Goal: Task Accomplishment & Management: Manage account settings

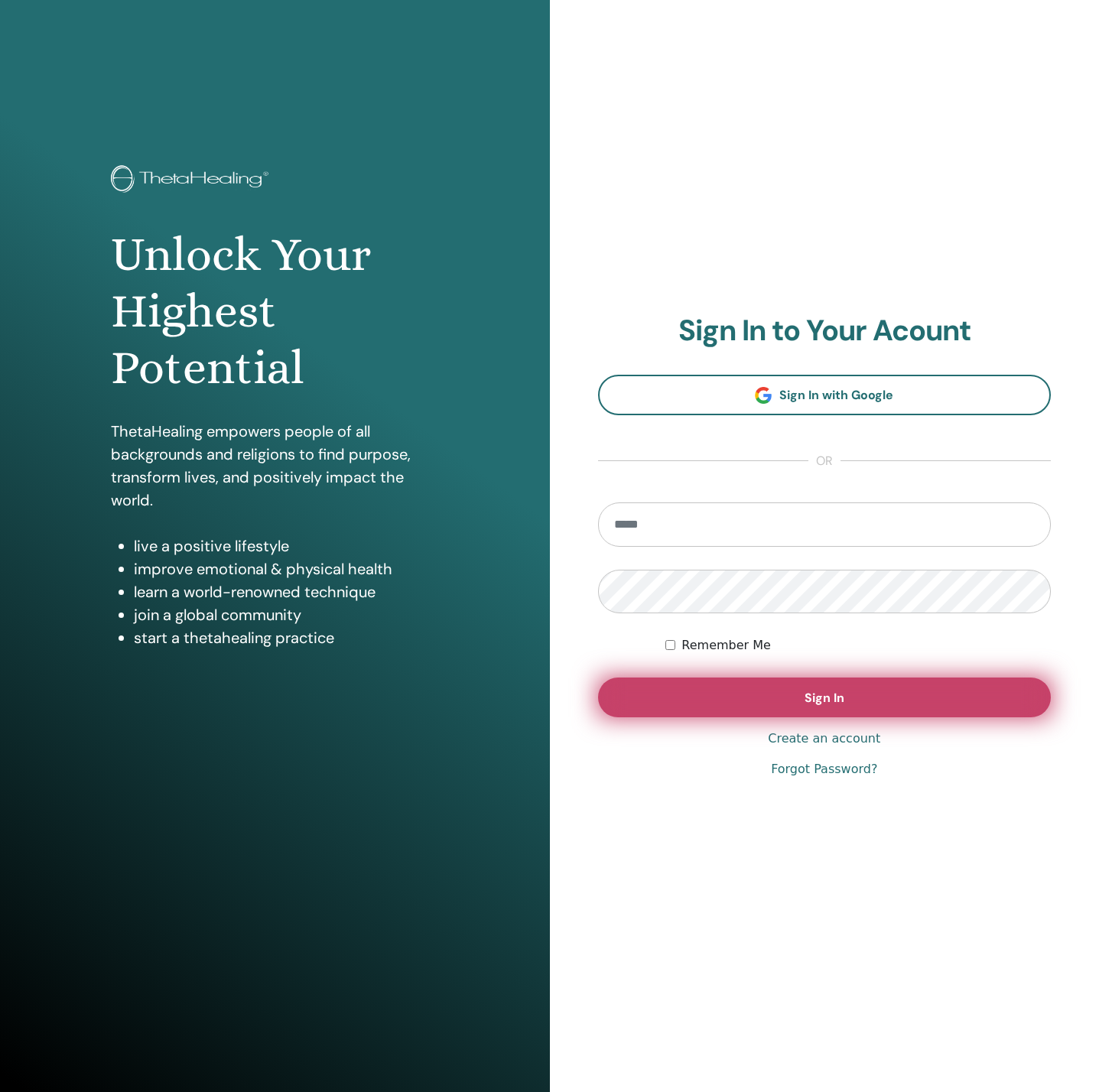
type input "**********"
click at [696, 696] on button "Sign In" at bounding box center [825, 697] width 453 height 40
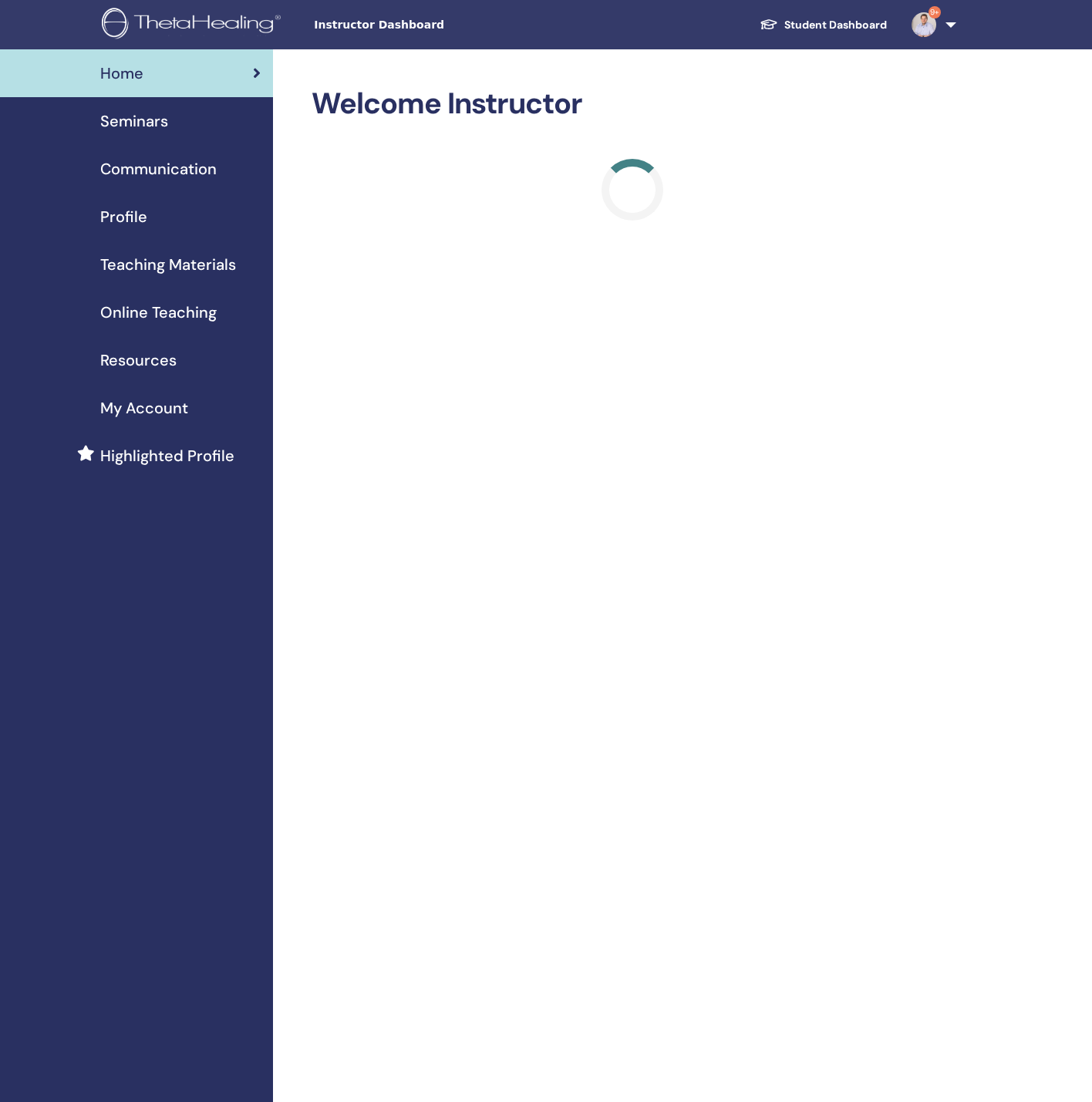
click at [183, 206] on div "Profile" at bounding box center [137, 216] width 248 height 23
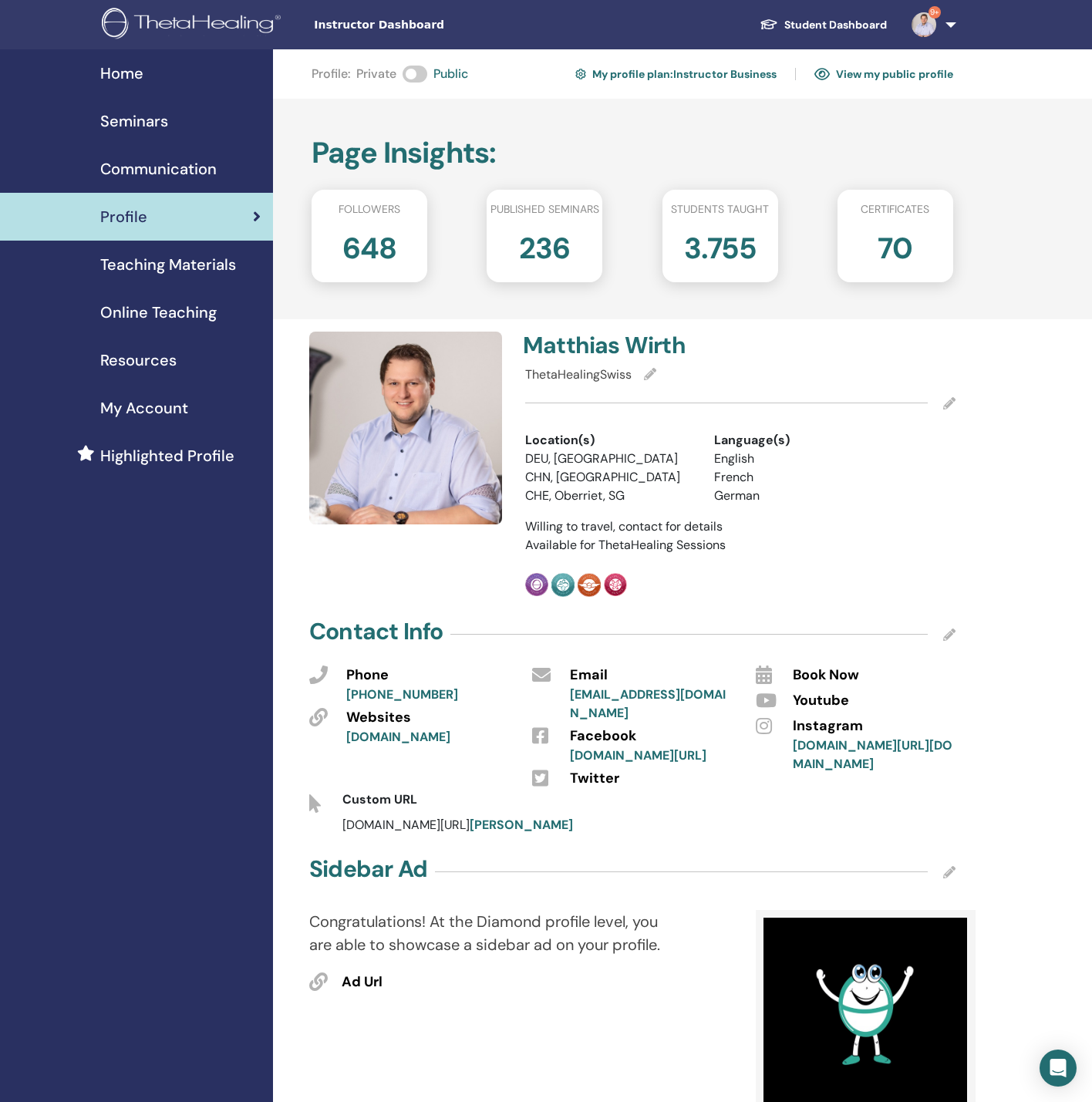
click at [152, 104] on link "Seminars" at bounding box center [137, 121] width 273 height 48
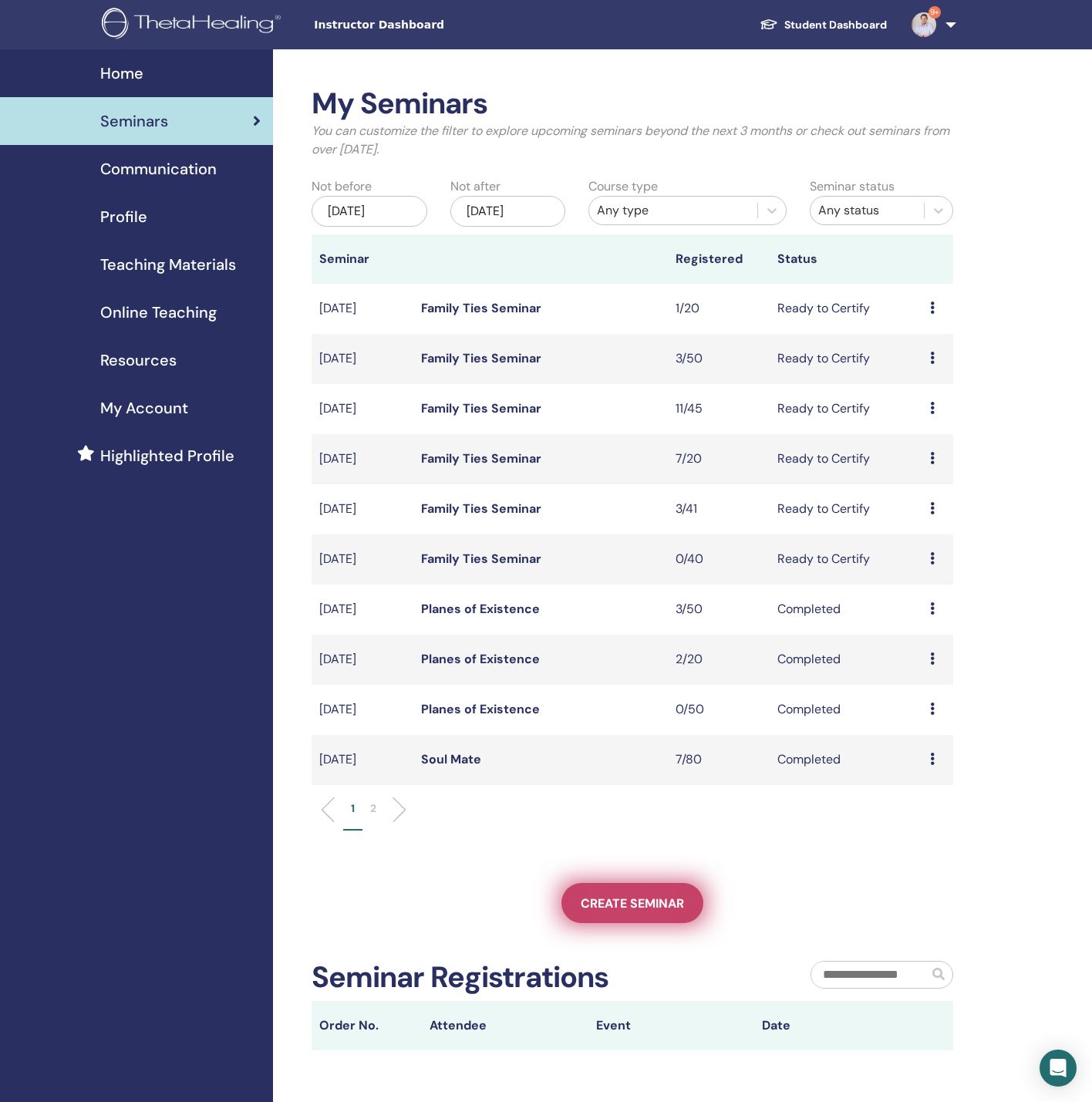
click at [623, 897] on span "Create seminar" at bounding box center [632, 903] width 104 height 16
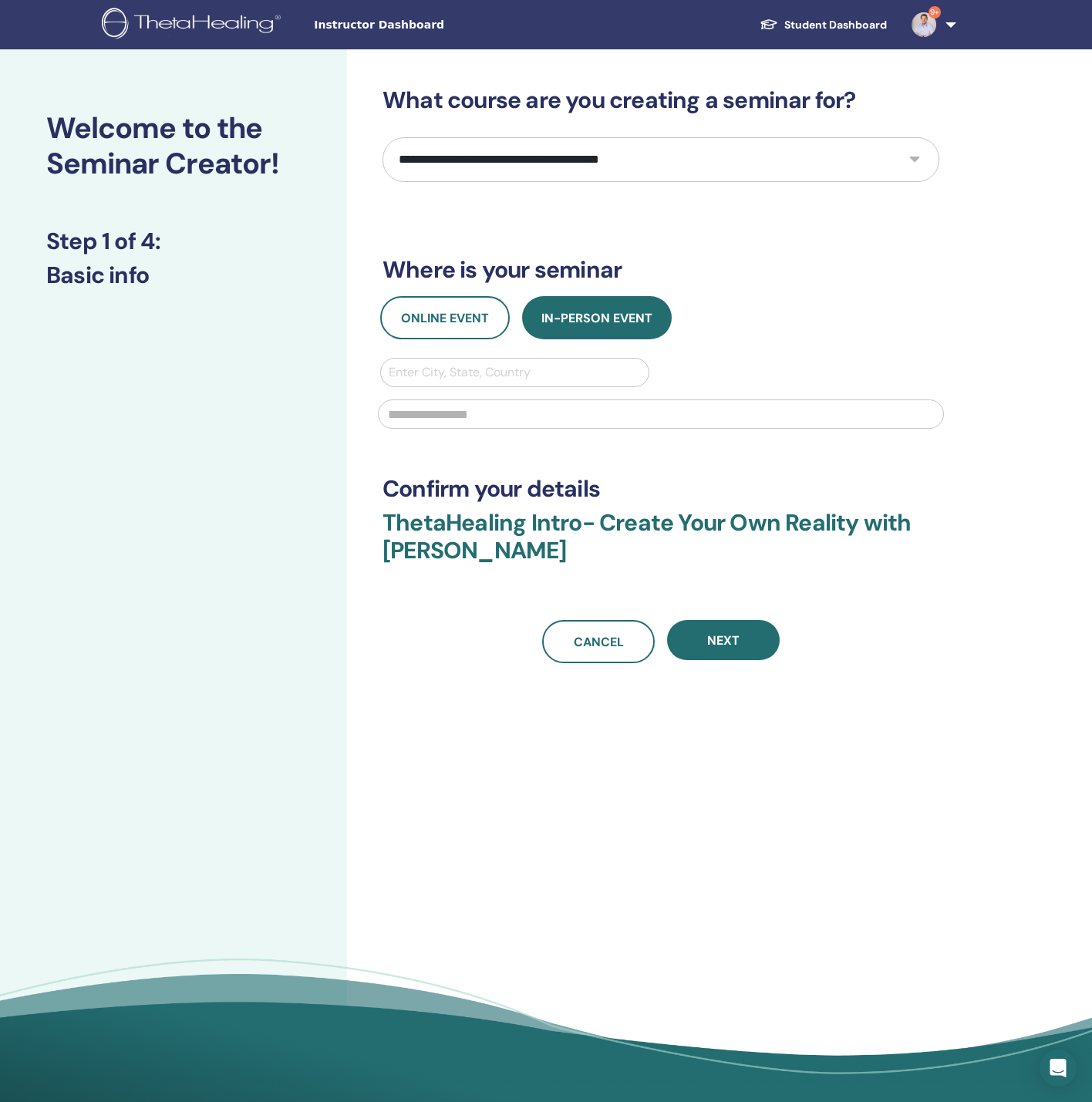
click at [548, 164] on select "**********" at bounding box center [661, 159] width 557 height 45
select select "*"
click at [383, 137] on select "**********" at bounding box center [661, 159] width 557 height 45
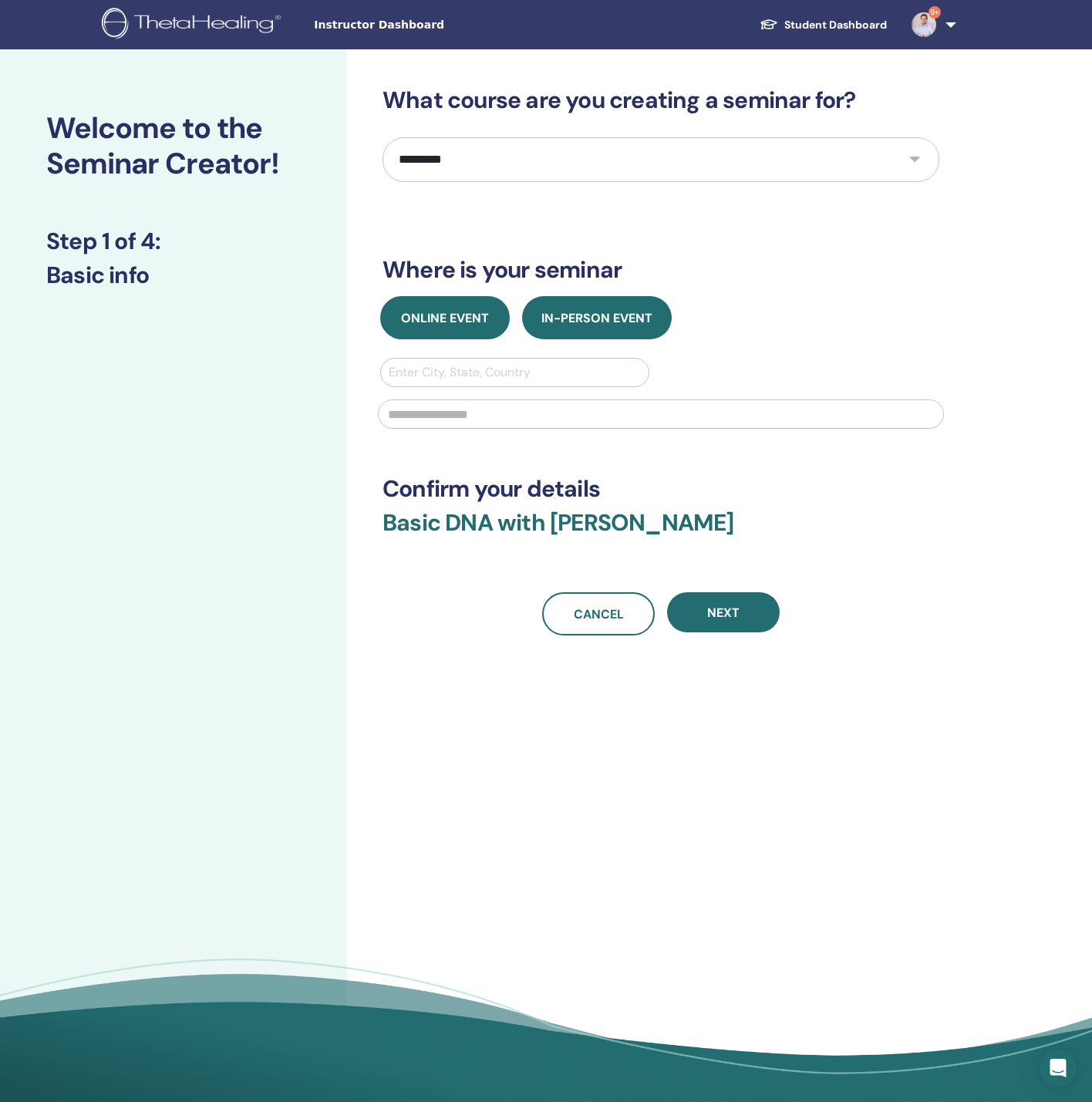
click at [450, 325] on button "Online Event" at bounding box center [445, 317] width 130 height 43
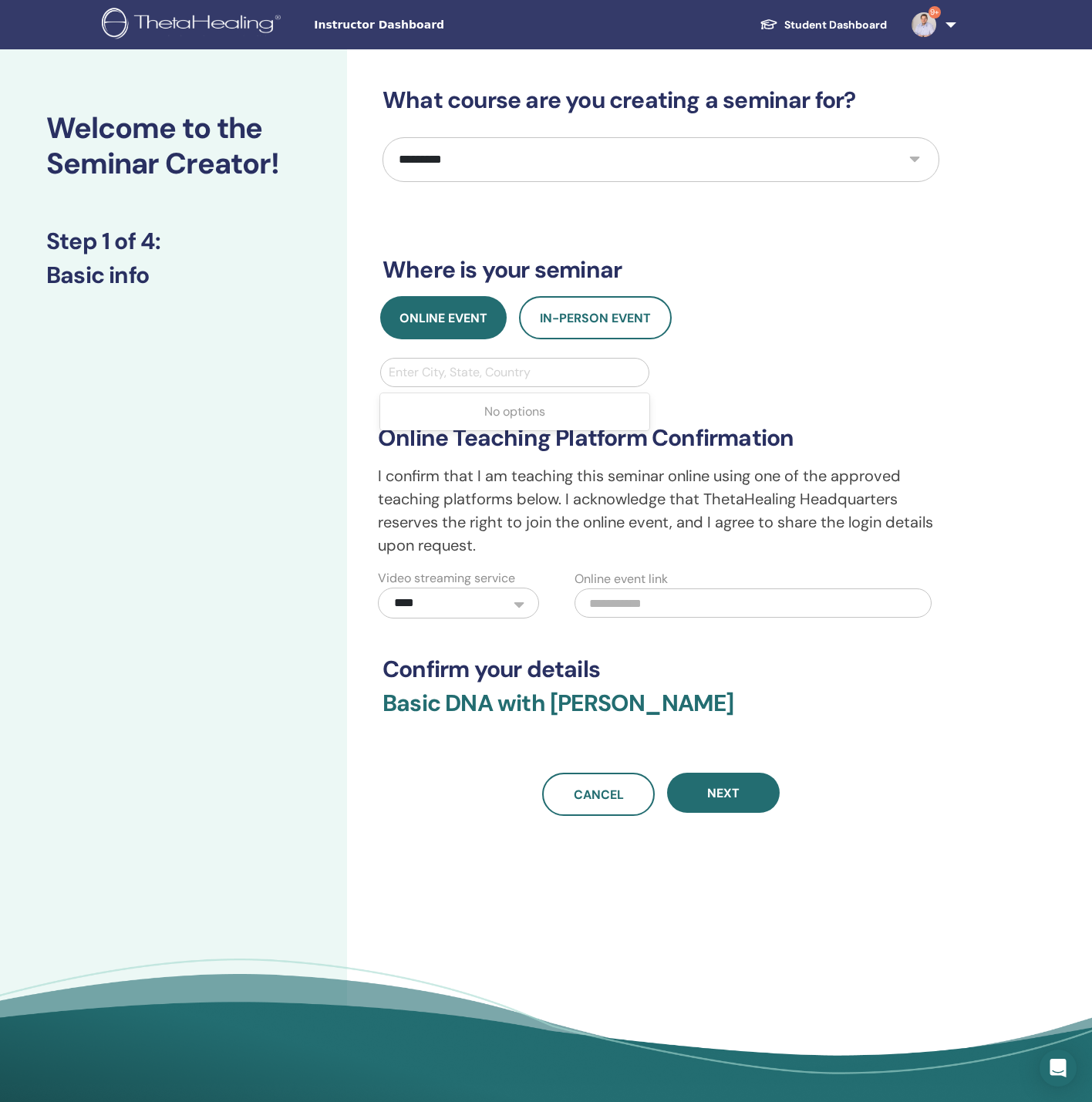
click at [451, 382] on div at bounding box center [515, 372] width 252 height 21
type input "***"
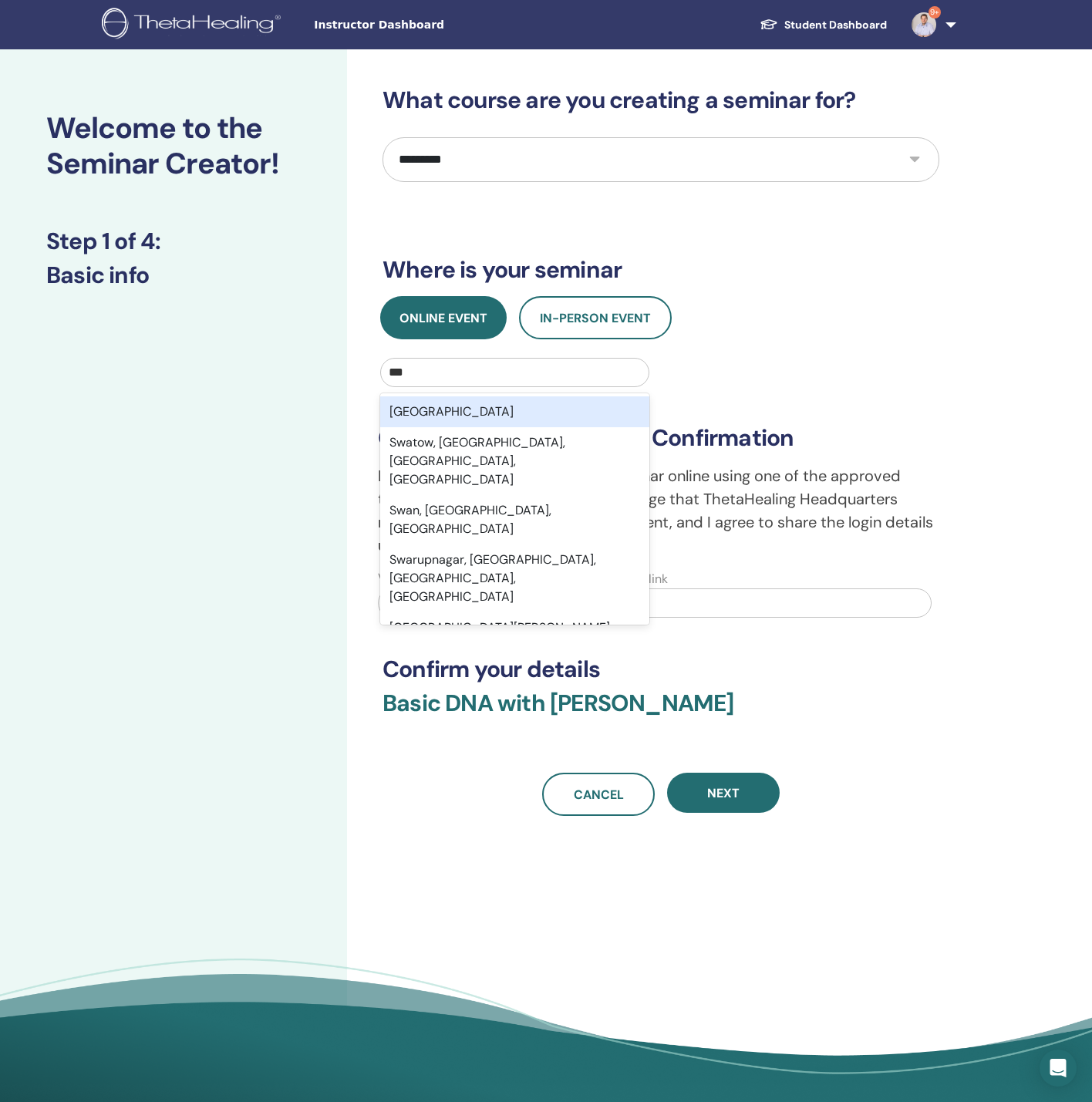
click at [456, 405] on div "Swaziland" at bounding box center [515, 412] width 269 height 31
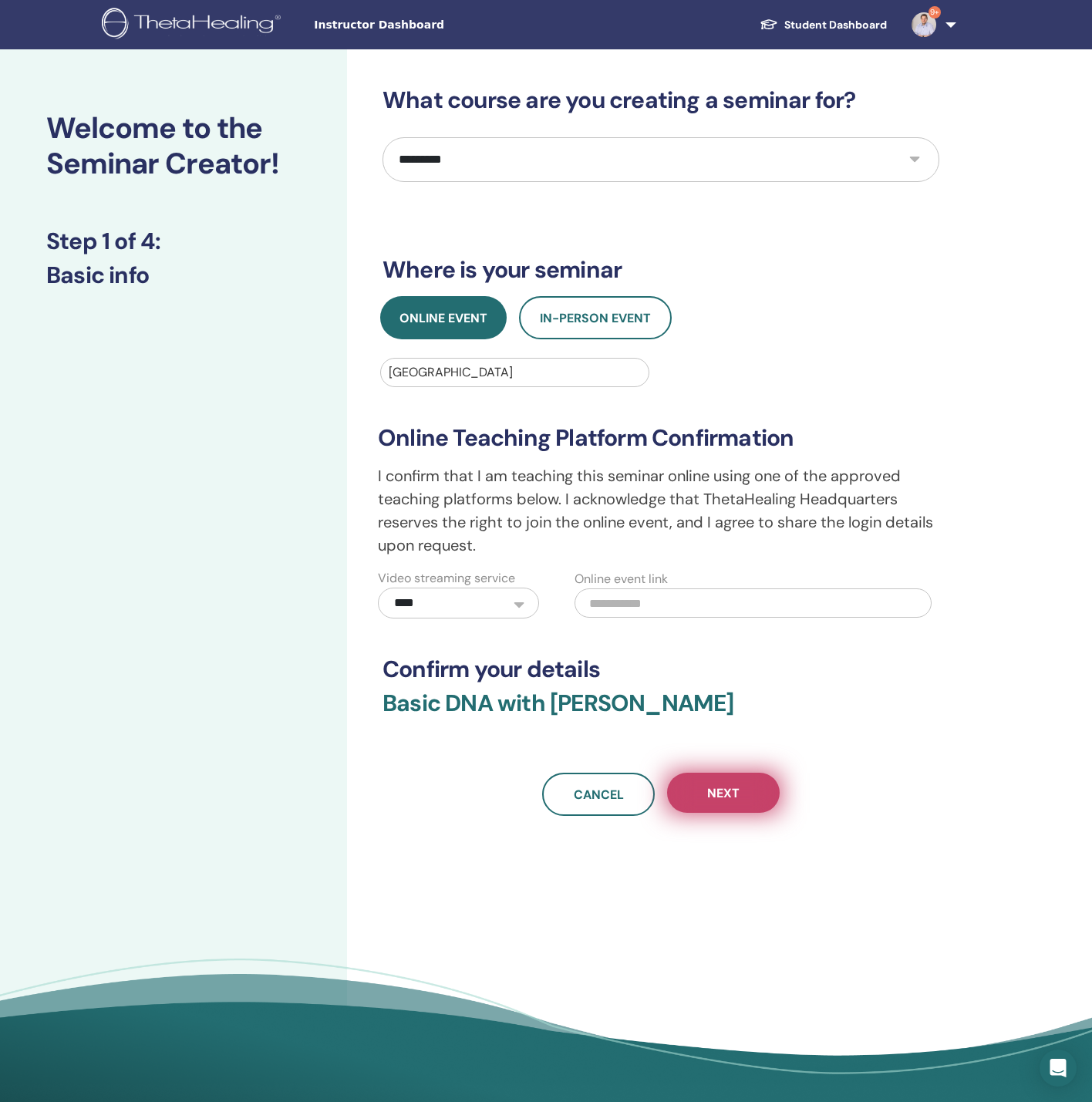
click at [712, 782] on button "Next" at bounding box center [723, 793] width 112 height 40
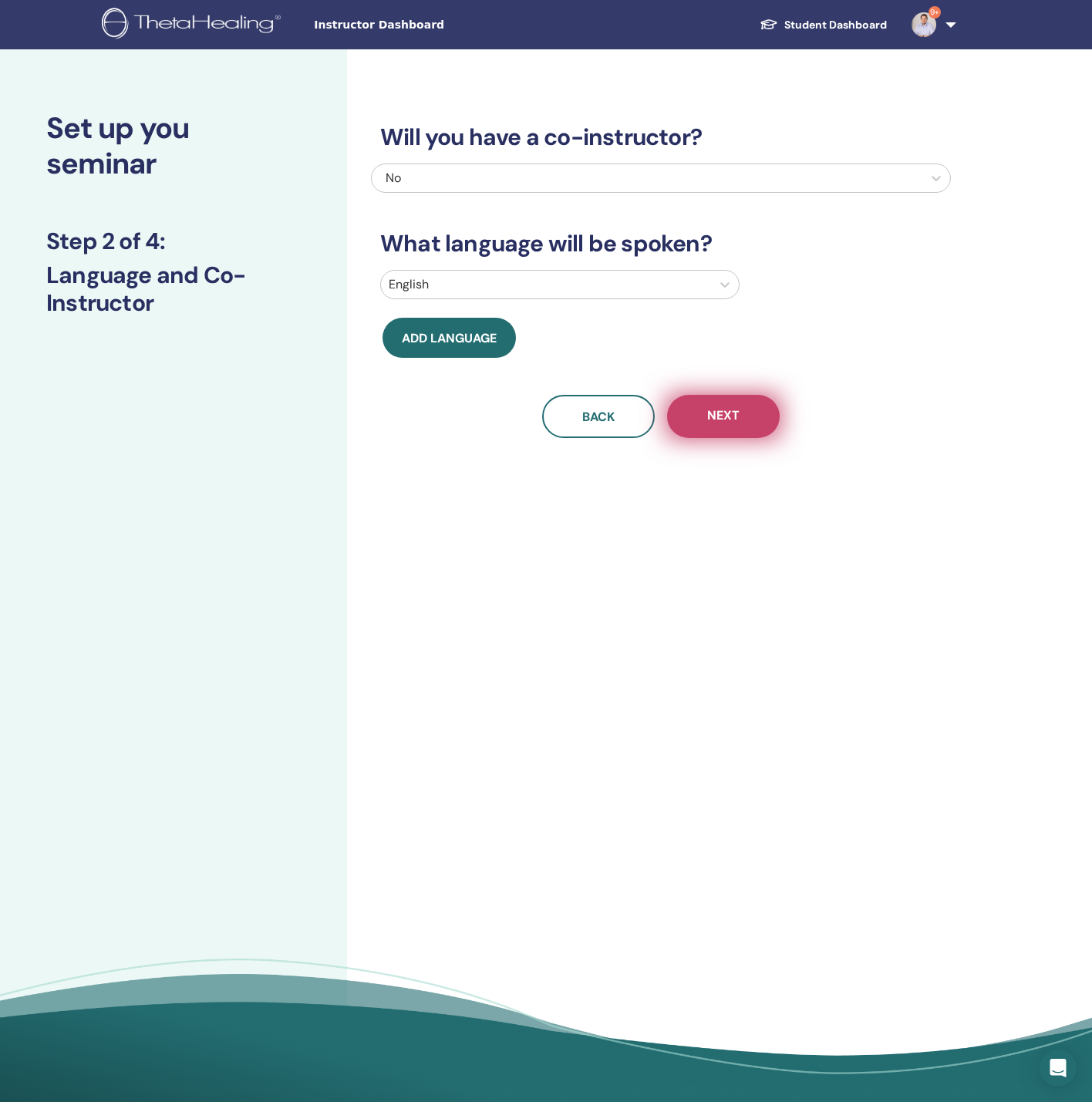
click at [724, 427] on button "Next" at bounding box center [723, 416] width 112 height 43
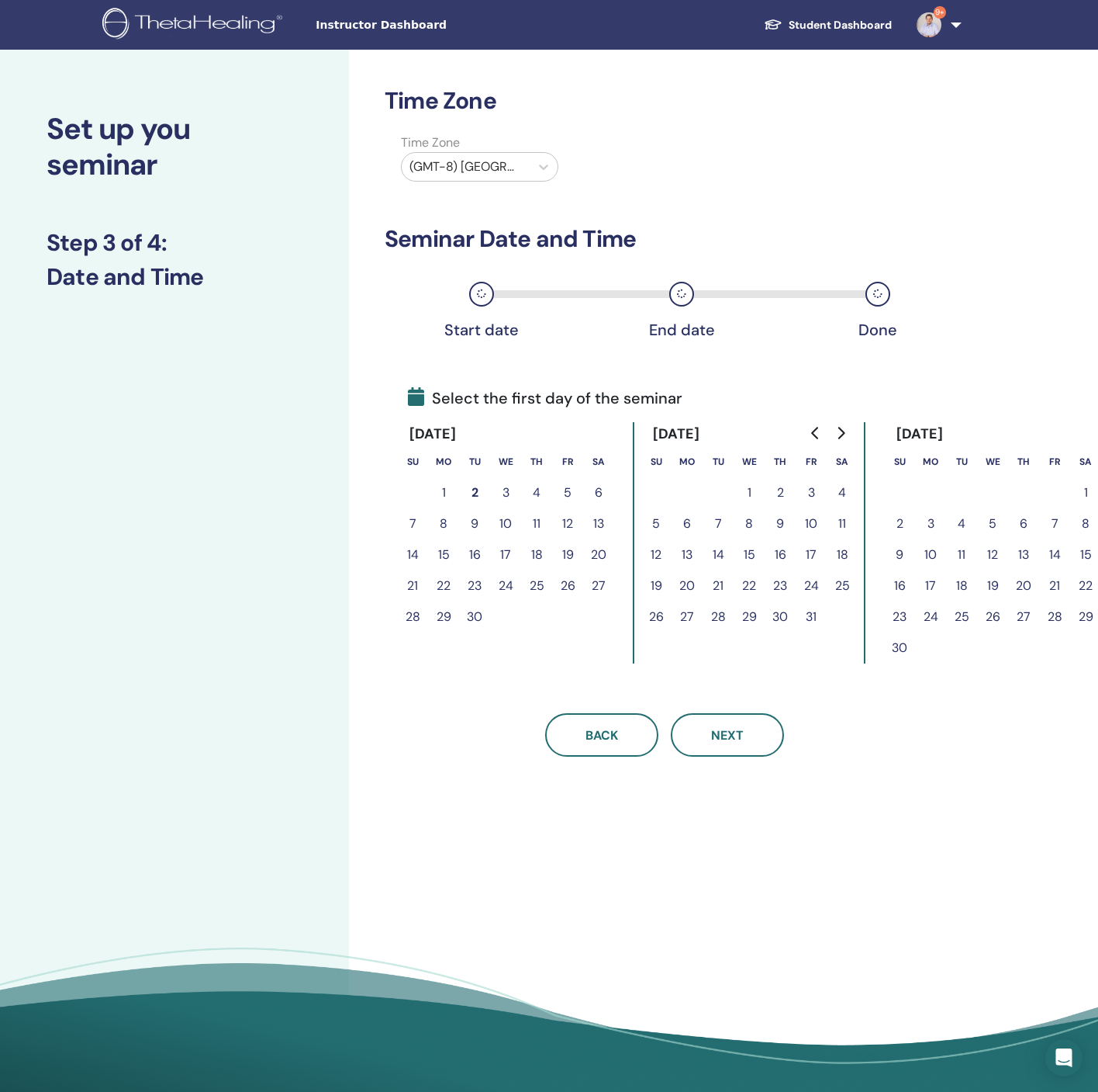
click at [531, 584] on button "25" at bounding box center [536, 586] width 31 height 31
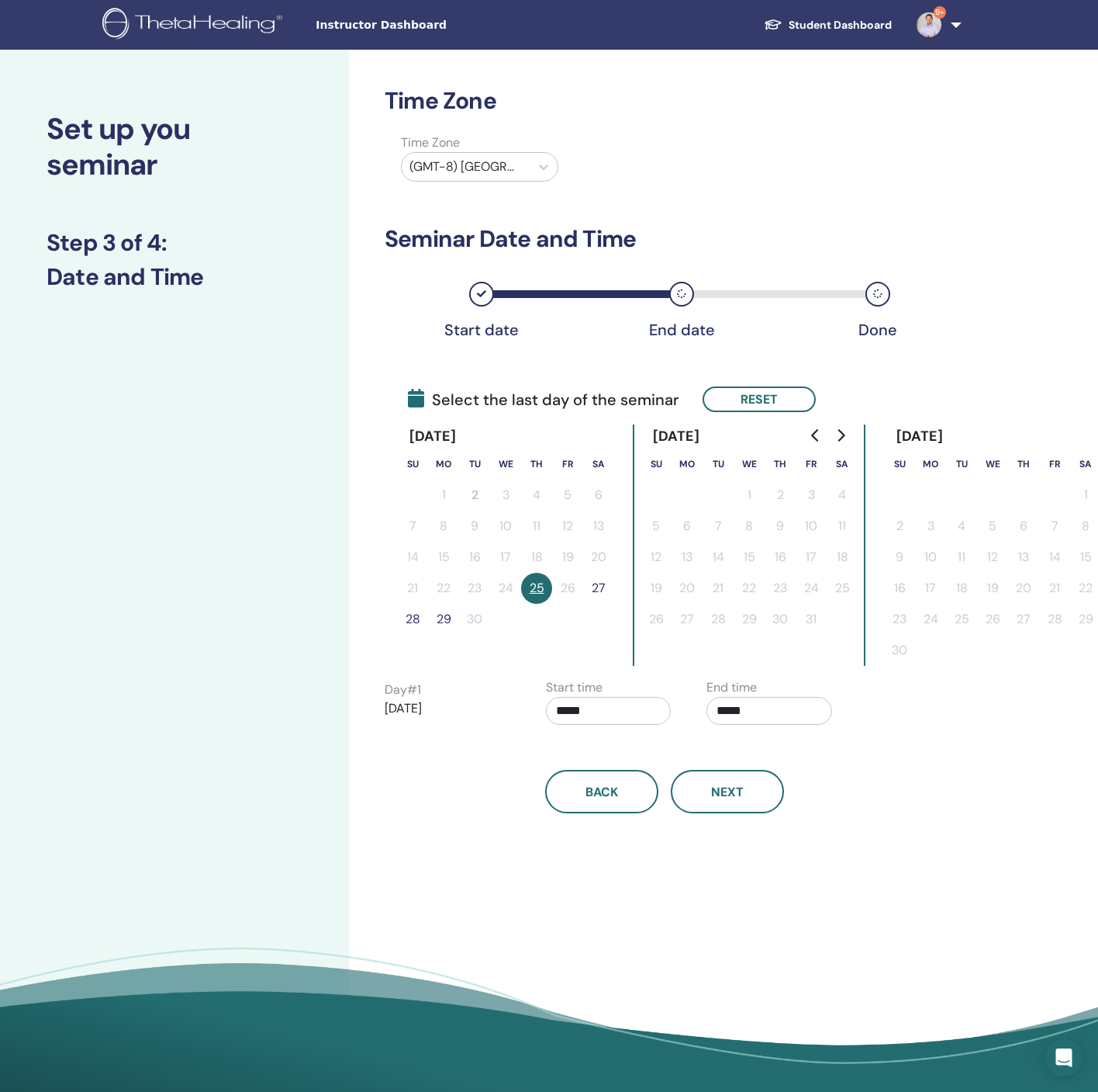
click at [596, 586] on button "27" at bounding box center [598, 588] width 31 height 31
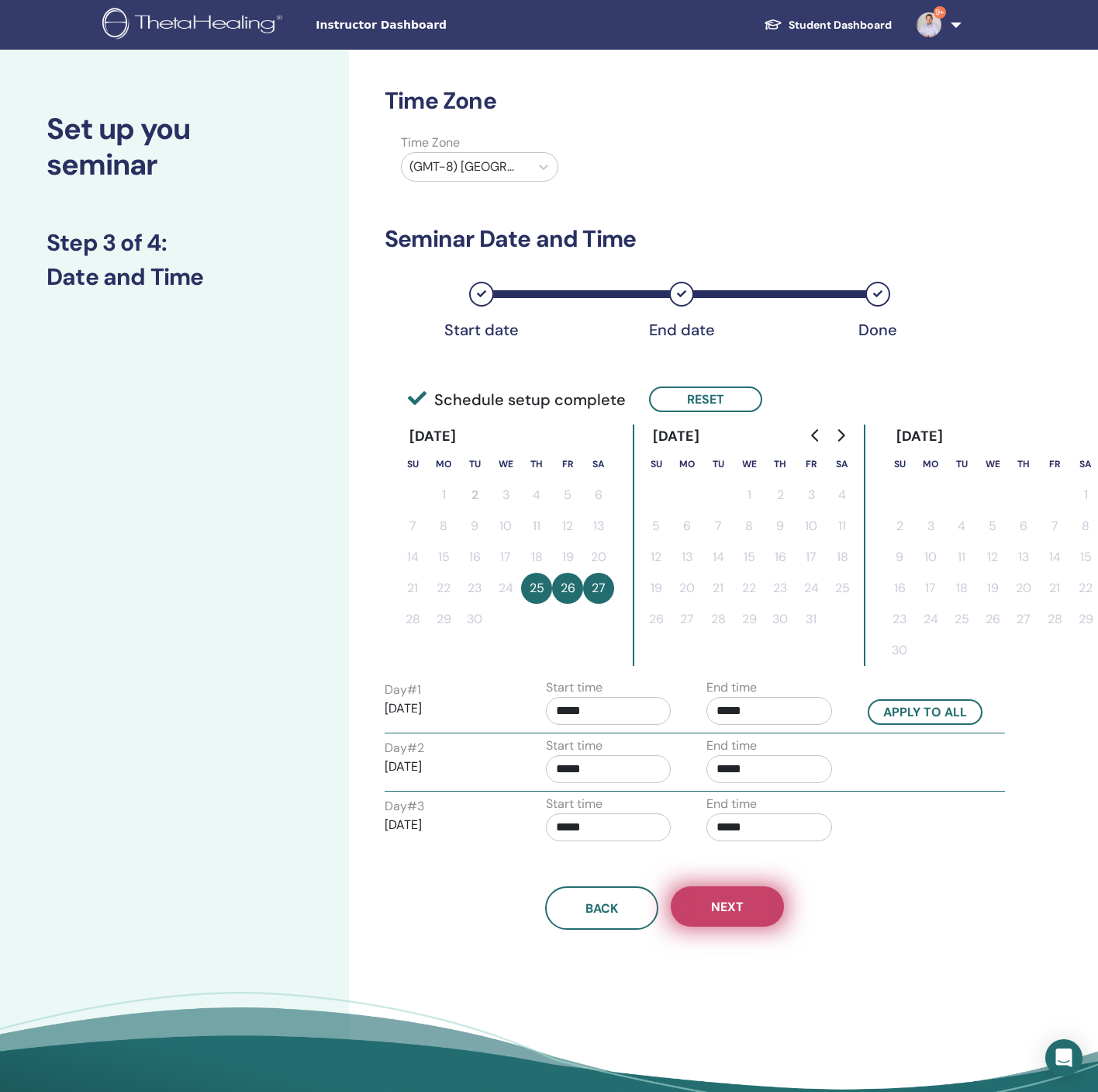
click at [724, 888] on button "Next" at bounding box center [727, 906] width 113 height 40
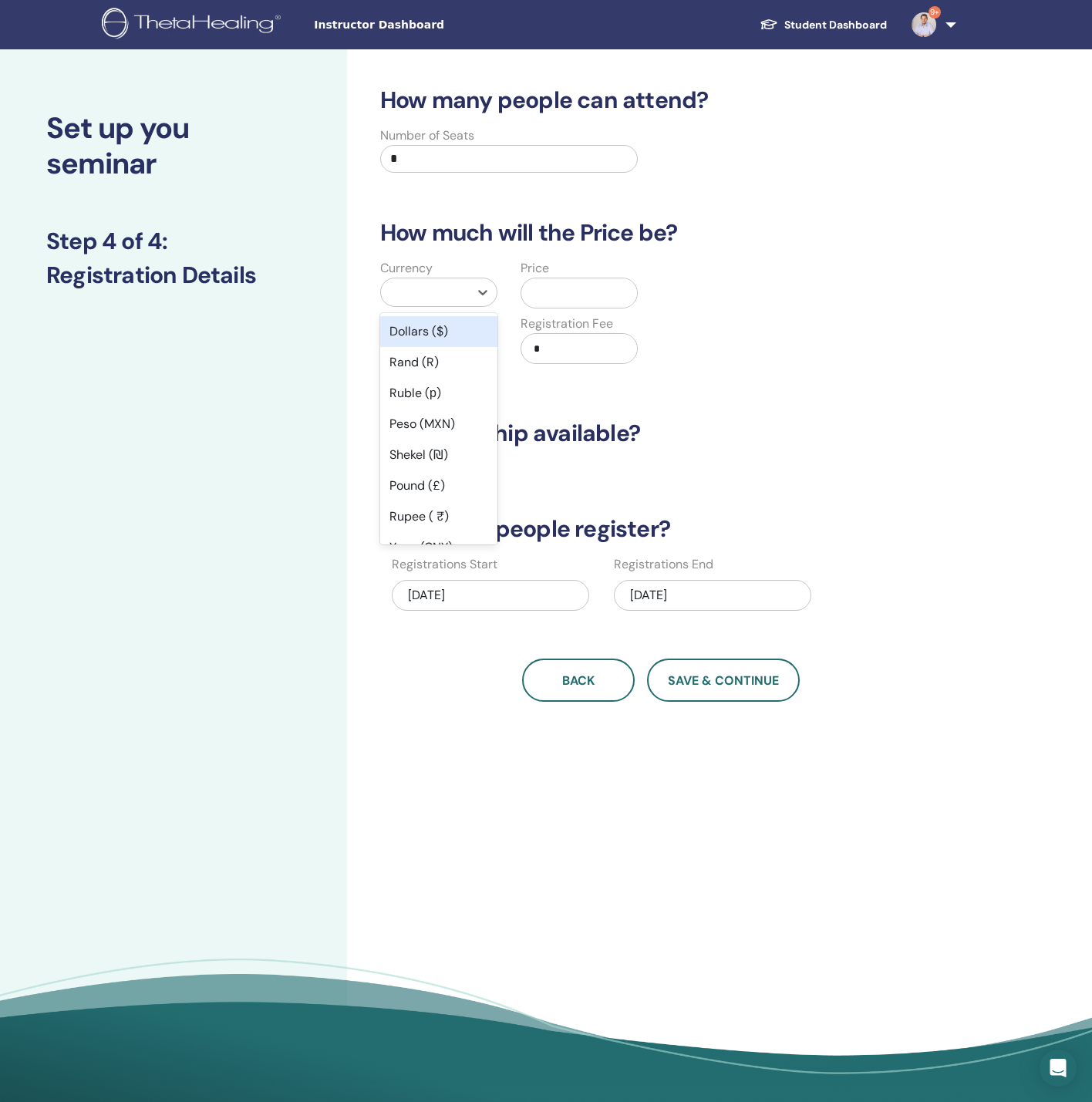
click at [438, 293] on div at bounding box center [425, 291] width 72 height 21
click at [437, 332] on div "Dollars ($)" at bounding box center [438, 331] width 117 height 31
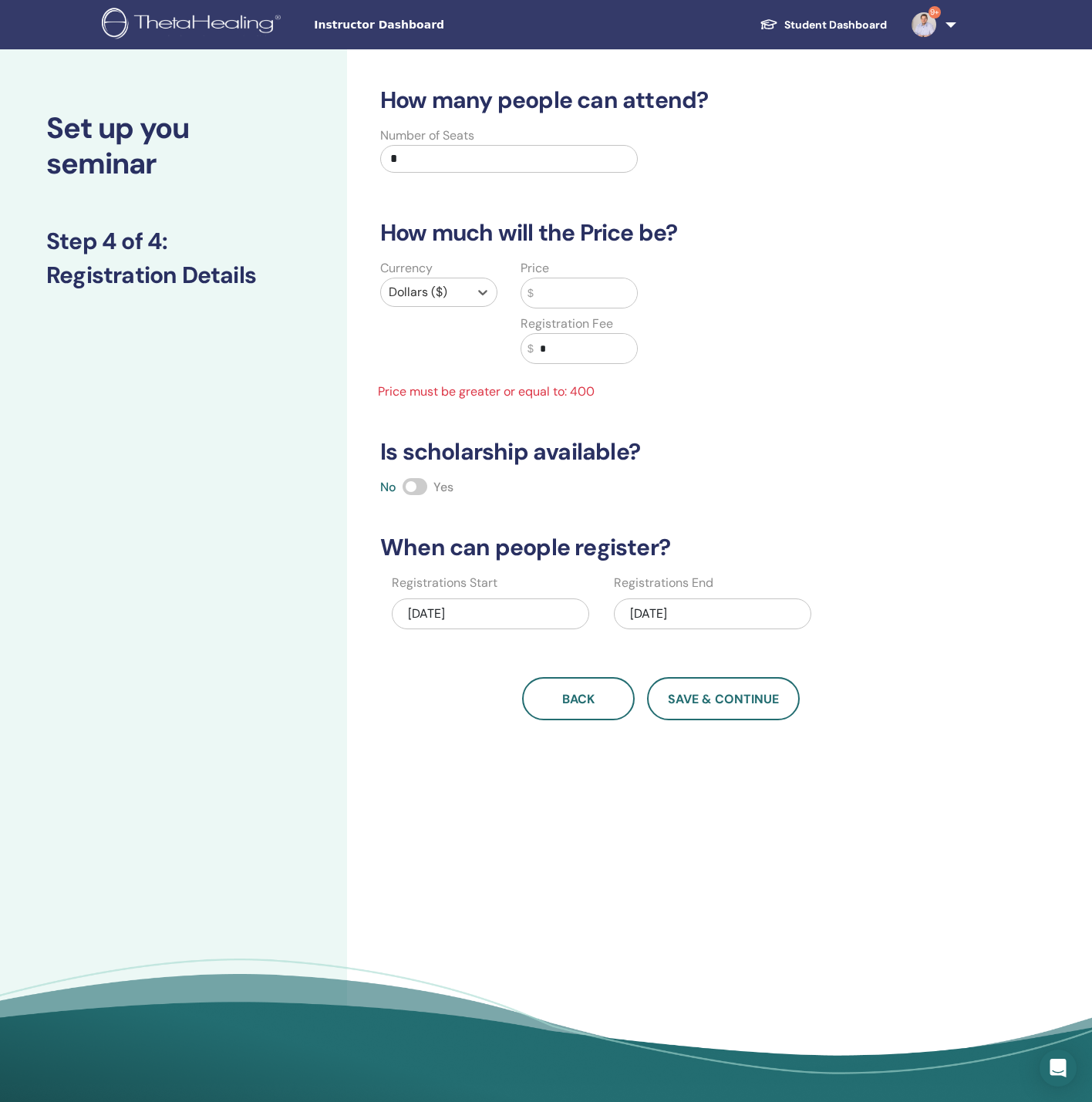
click at [581, 289] on input "text" at bounding box center [585, 292] width 104 height 29
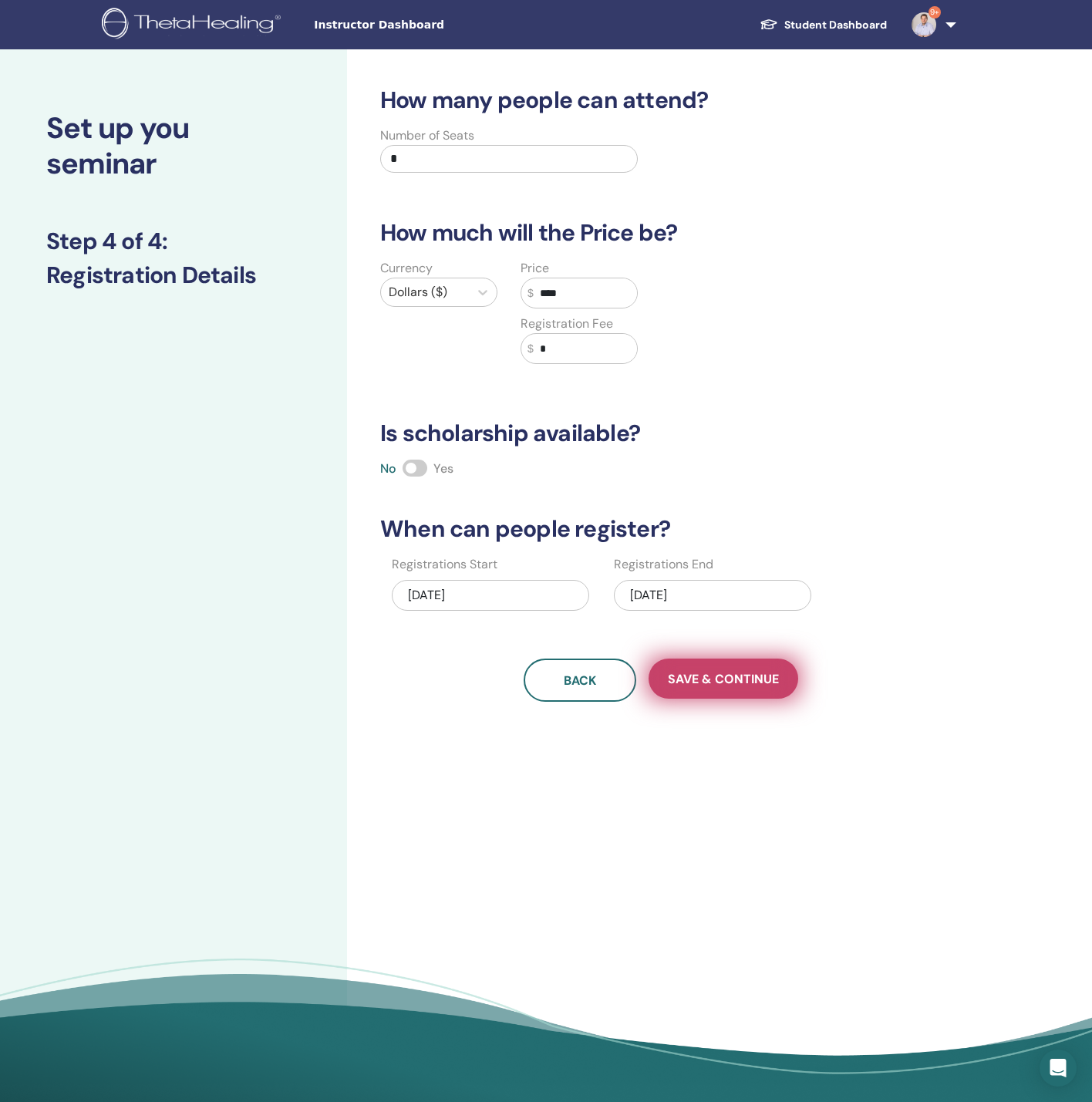
type input "****"
click at [721, 684] on span "Save & Continue" at bounding box center [723, 679] width 111 height 16
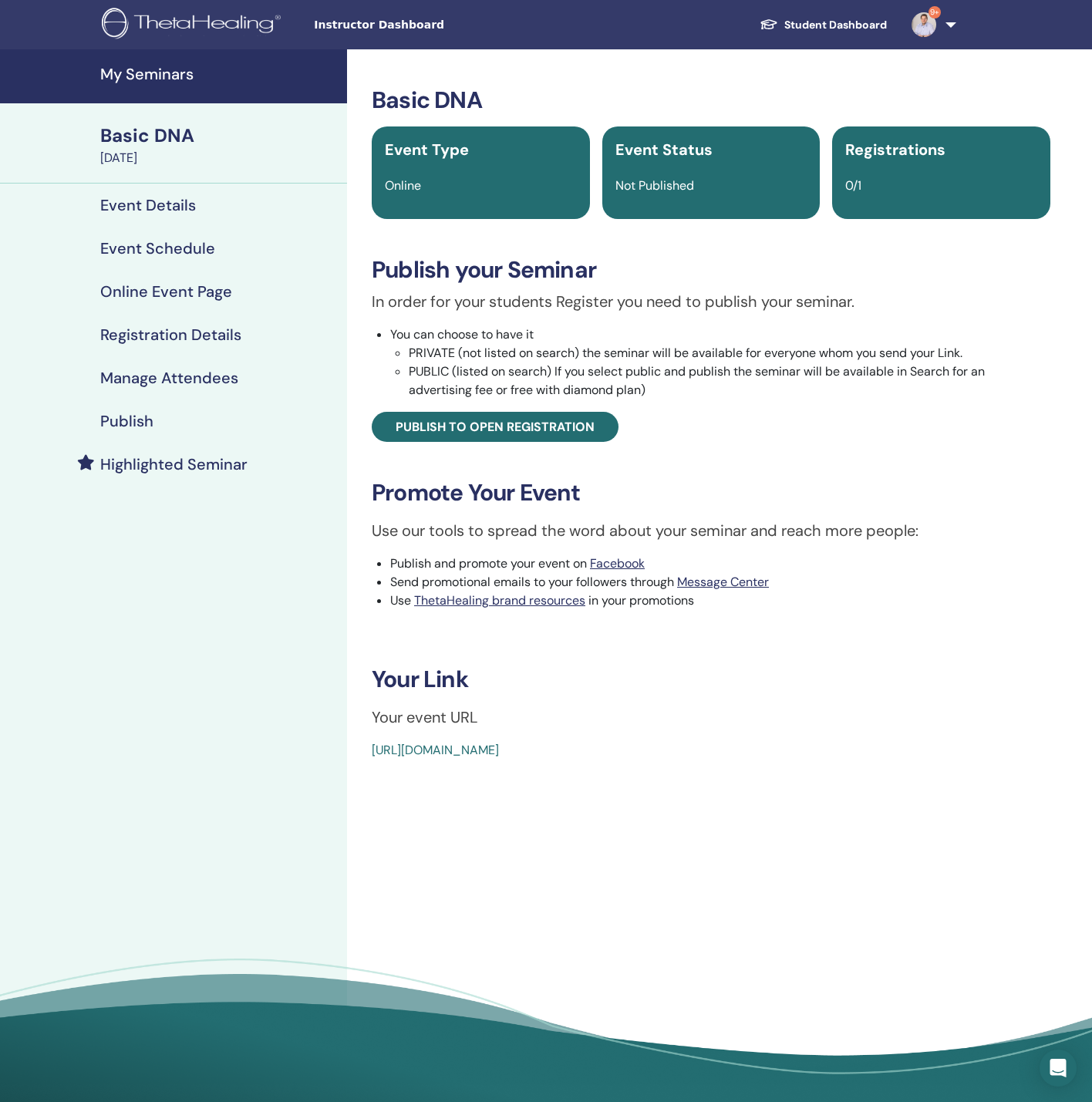
click at [164, 421] on div "Publish" at bounding box center [174, 421] width 322 height 19
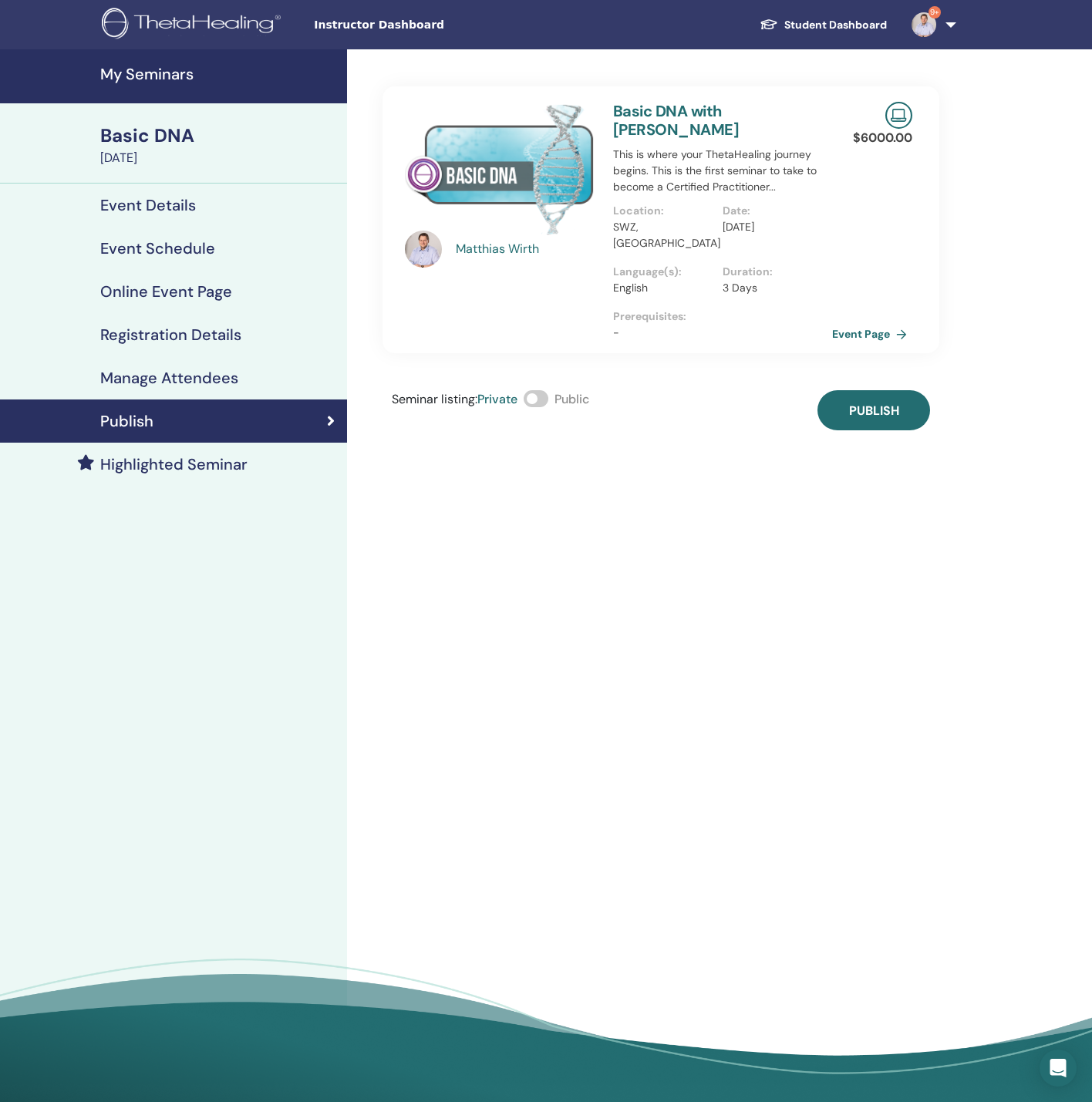
click at [548, 390] on label at bounding box center [536, 399] width 24 height 17
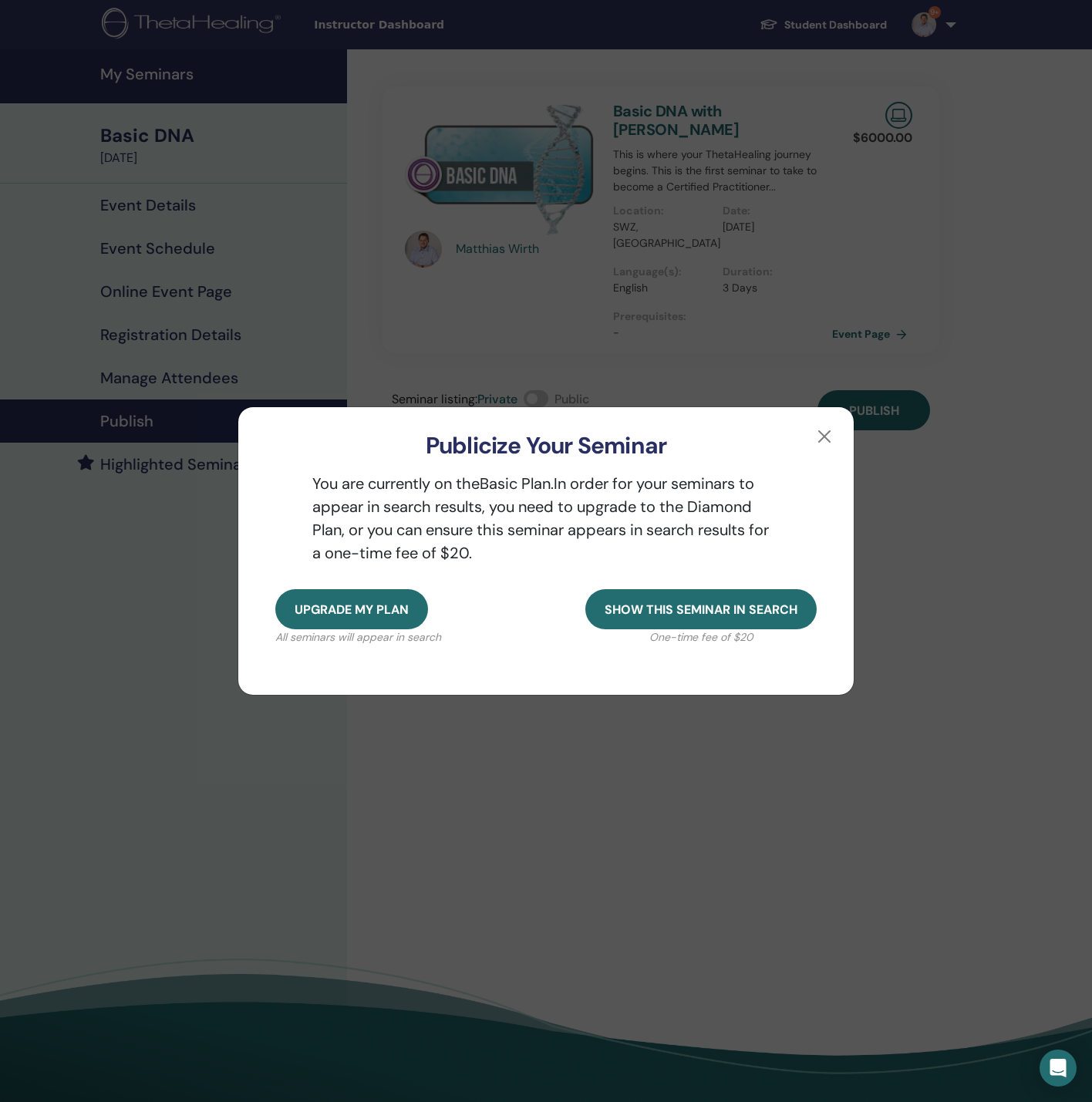
click at [734, 546] on p "You are currently on the Basic Plan. In order for your seminars to appear in se…" at bounding box center [546, 518] width 541 height 93
click at [735, 547] on p "You are currently on the Basic Plan. In order for your seminars to appear in se…" at bounding box center [546, 518] width 541 height 93
click at [822, 434] on button "button" at bounding box center [824, 436] width 24 height 24
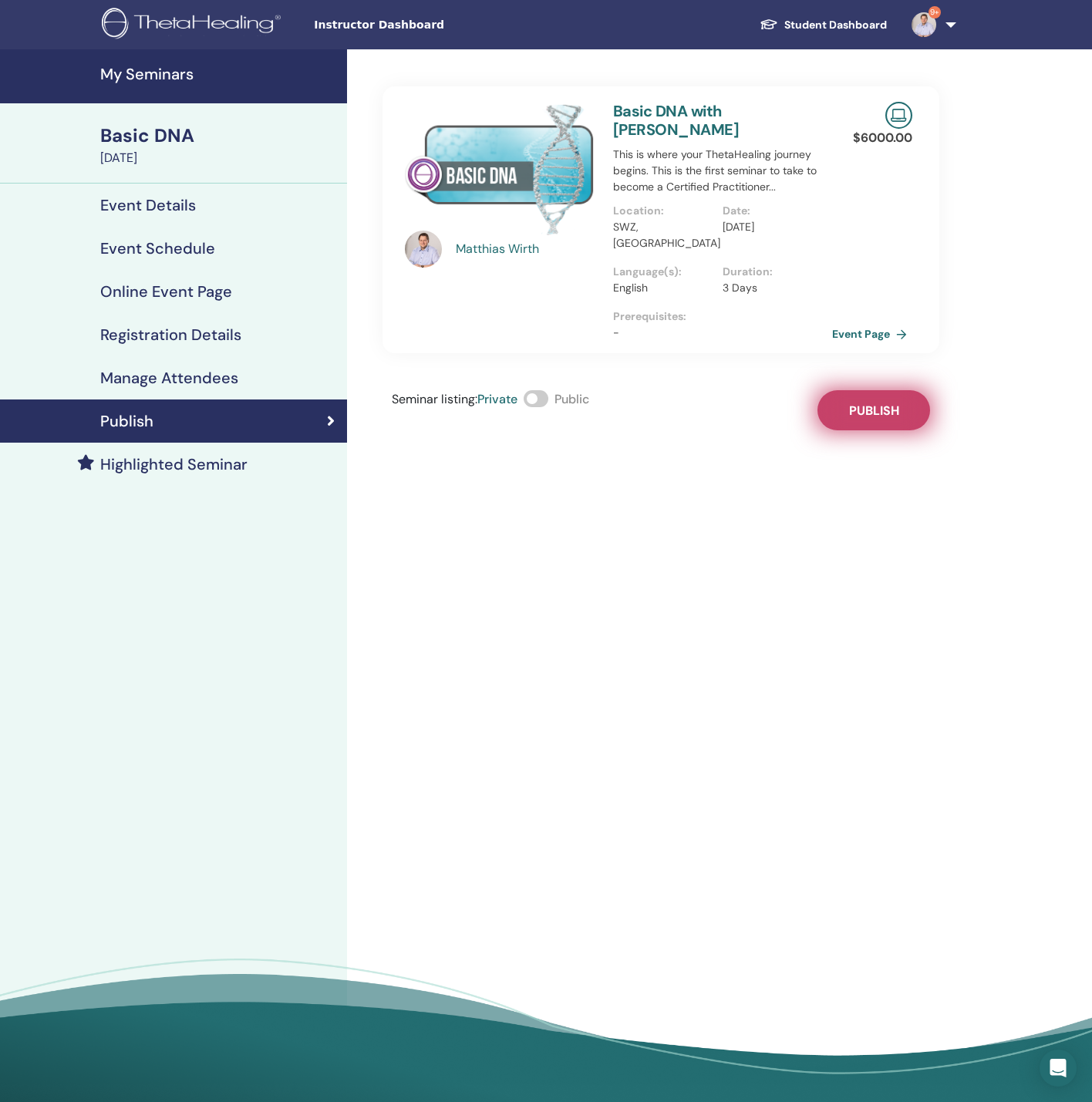
click at [842, 403] on button "Publish" at bounding box center [874, 410] width 112 height 40
click at [544, 368] on div "Matthias Wirth Basic DNA with Matthias Wirth This is where your ThetaHealing jo…" at bounding box center [661, 240] width 557 height 381
click at [546, 390] on span at bounding box center [536, 399] width 24 height 17
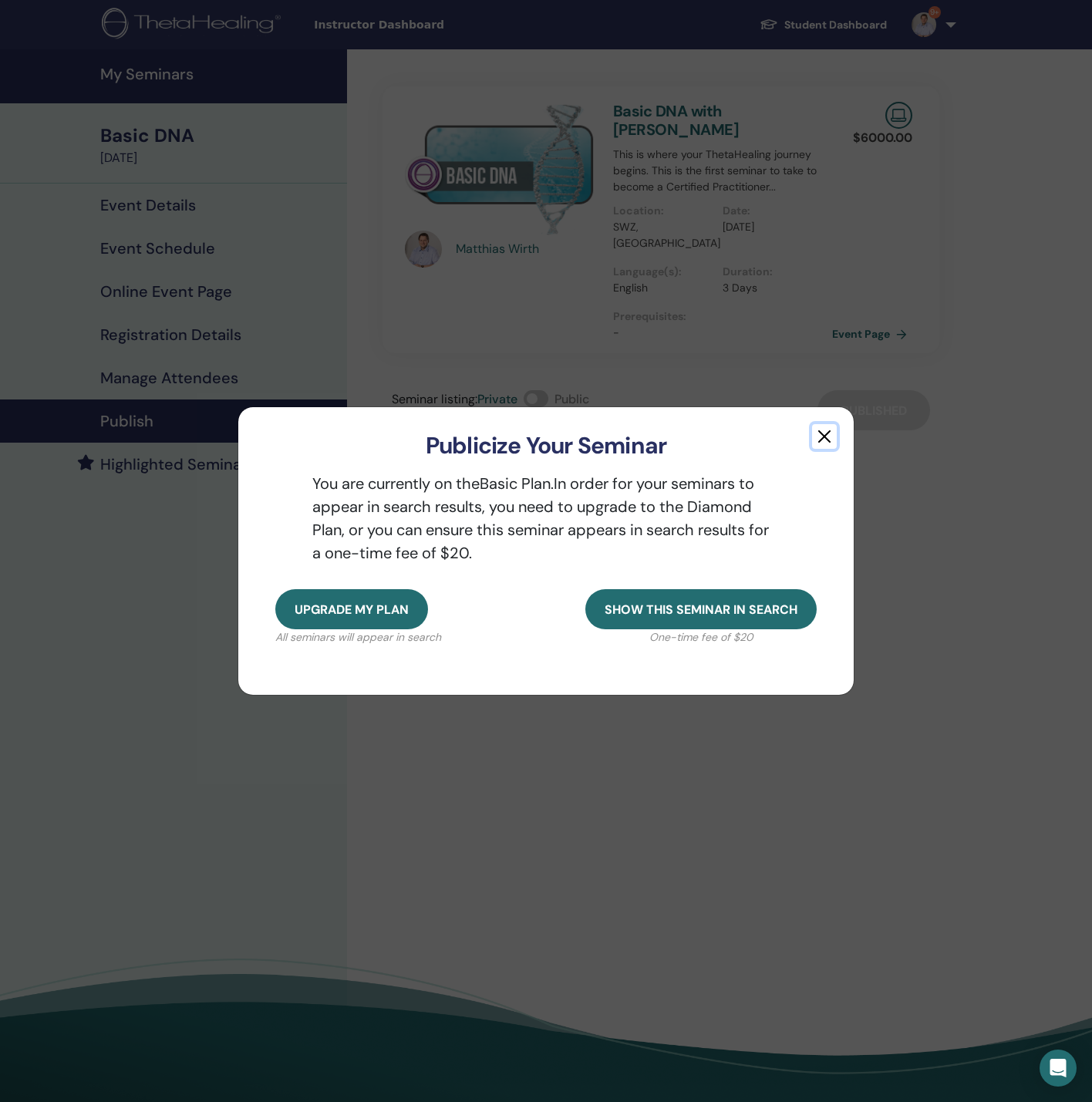
click at [827, 438] on button "button" at bounding box center [824, 436] width 24 height 24
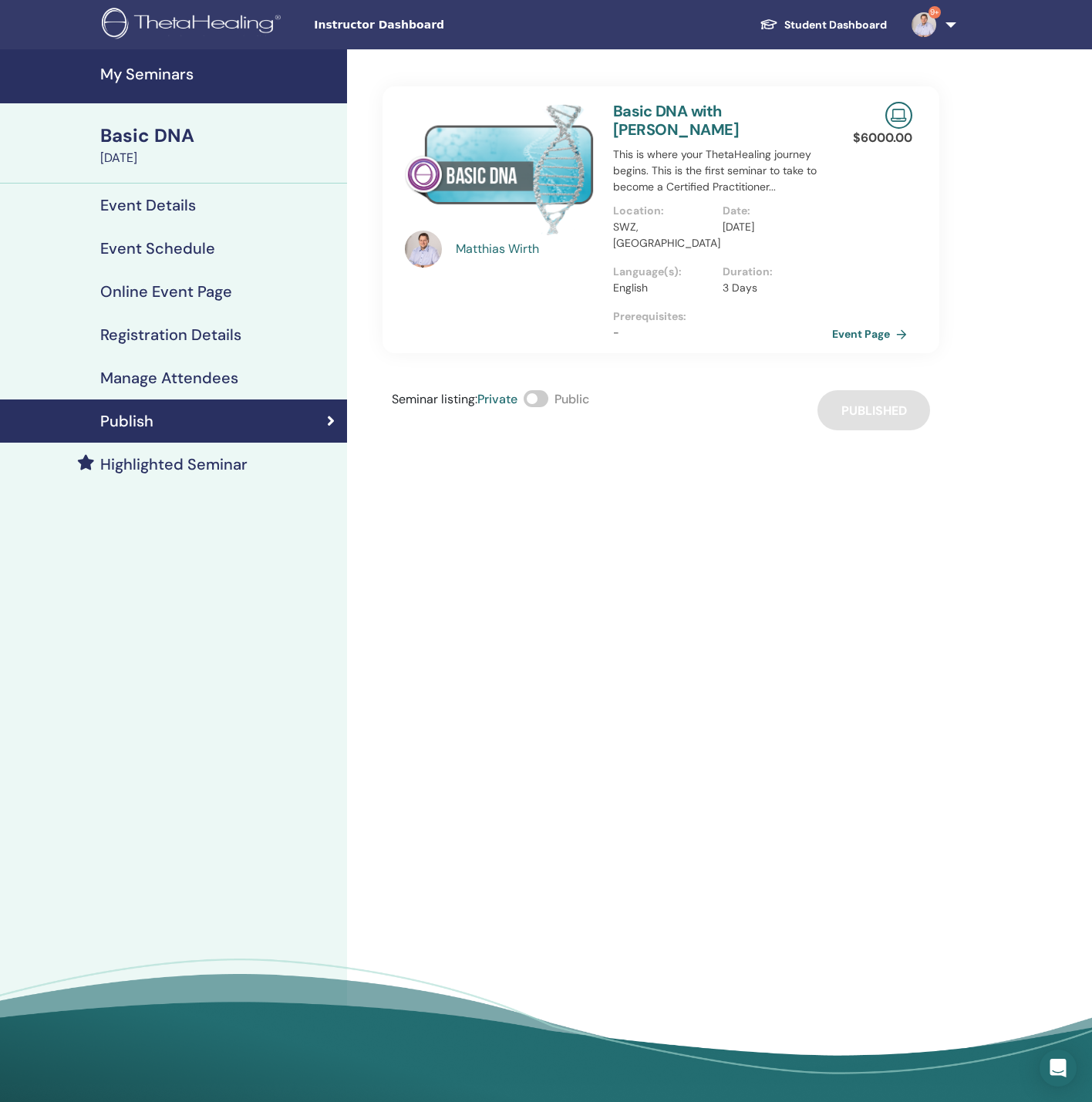
click at [171, 68] on h4 "My Seminars" at bounding box center [219, 74] width 237 height 19
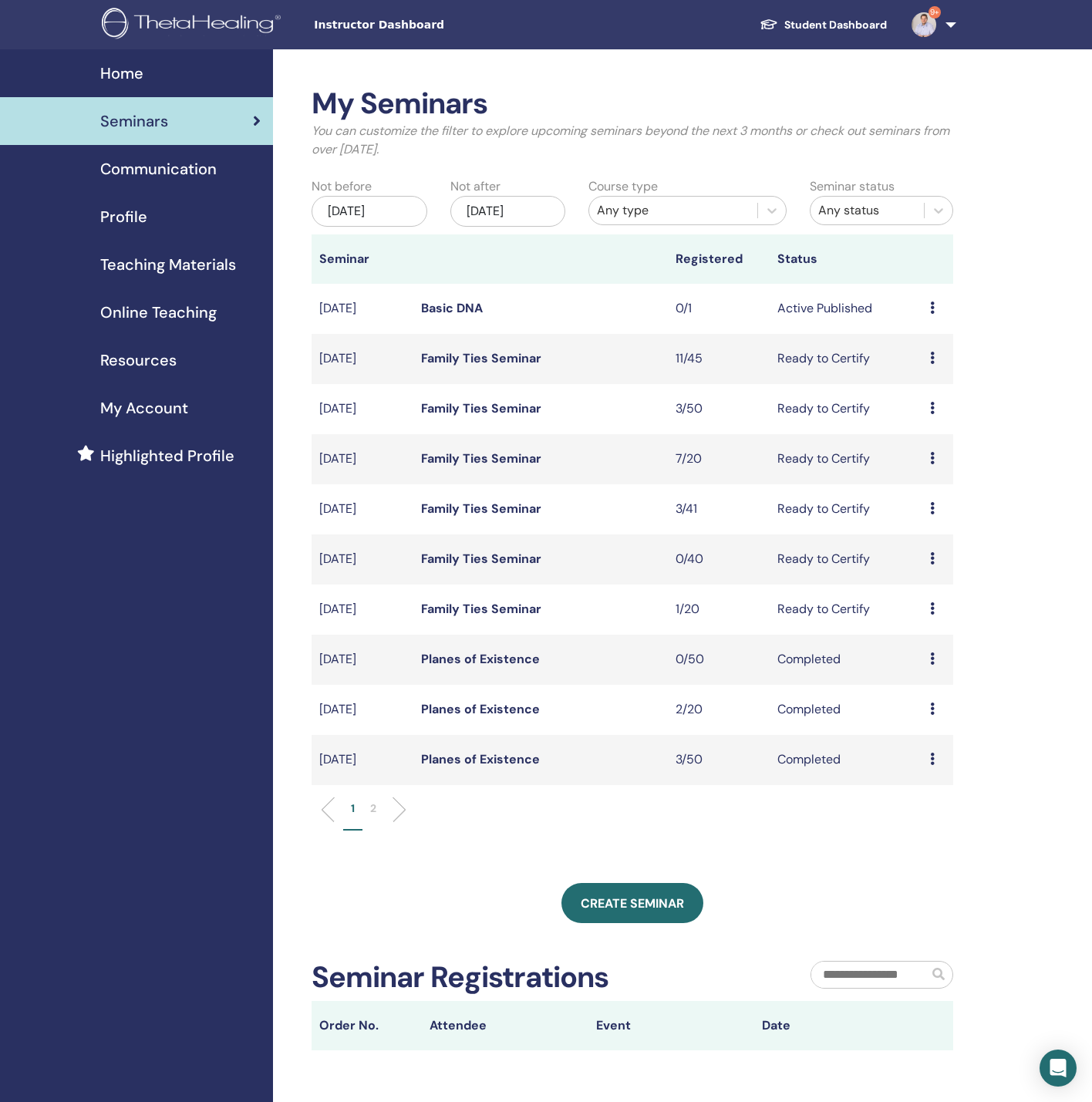
click at [147, 206] on div "Profile" at bounding box center [137, 216] width 248 height 23
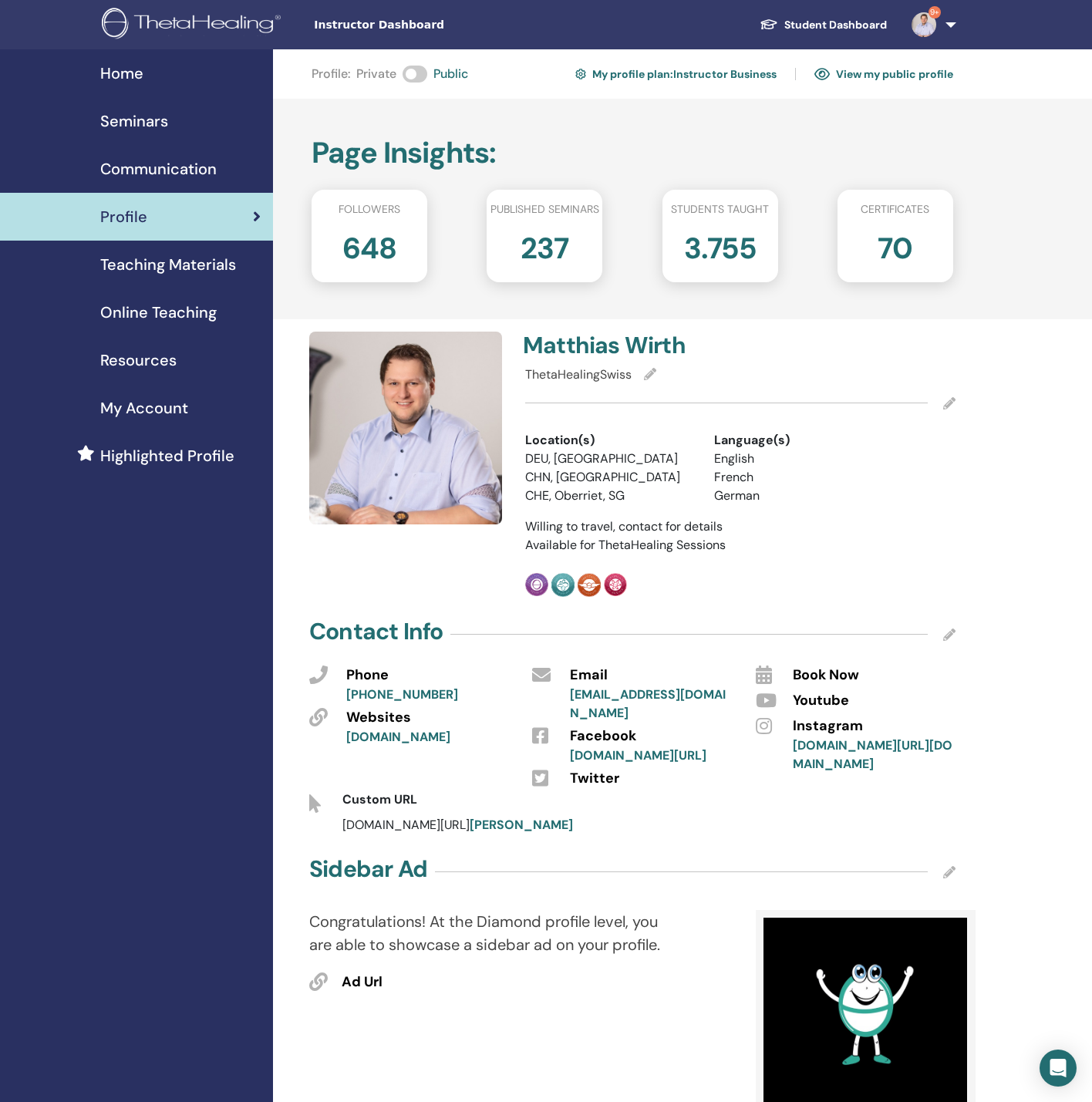
click at [143, 409] on span "My Account" at bounding box center [145, 408] width 88 height 23
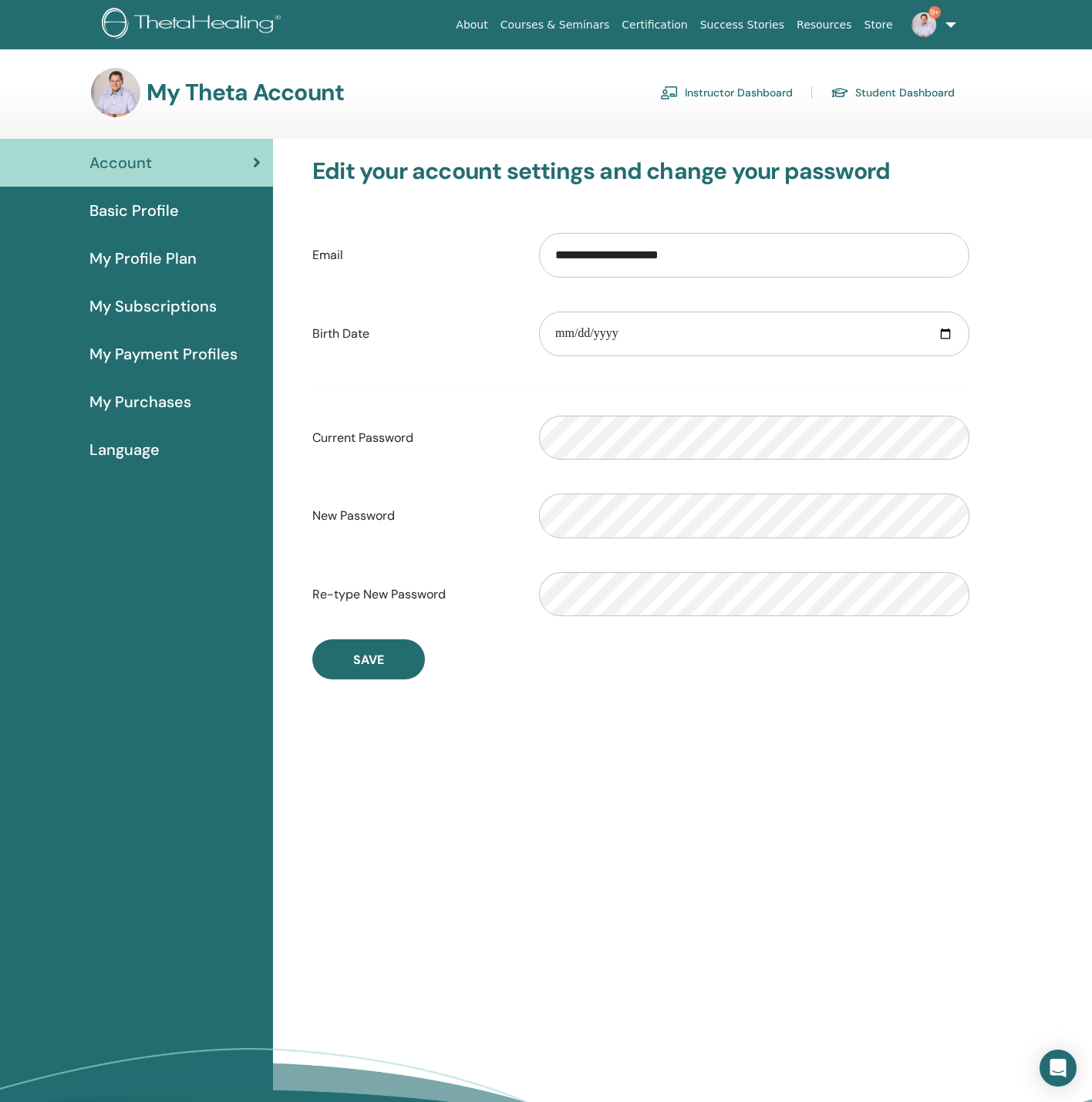
click at [157, 306] on span "My Subscriptions" at bounding box center [153, 306] width 127 height 23
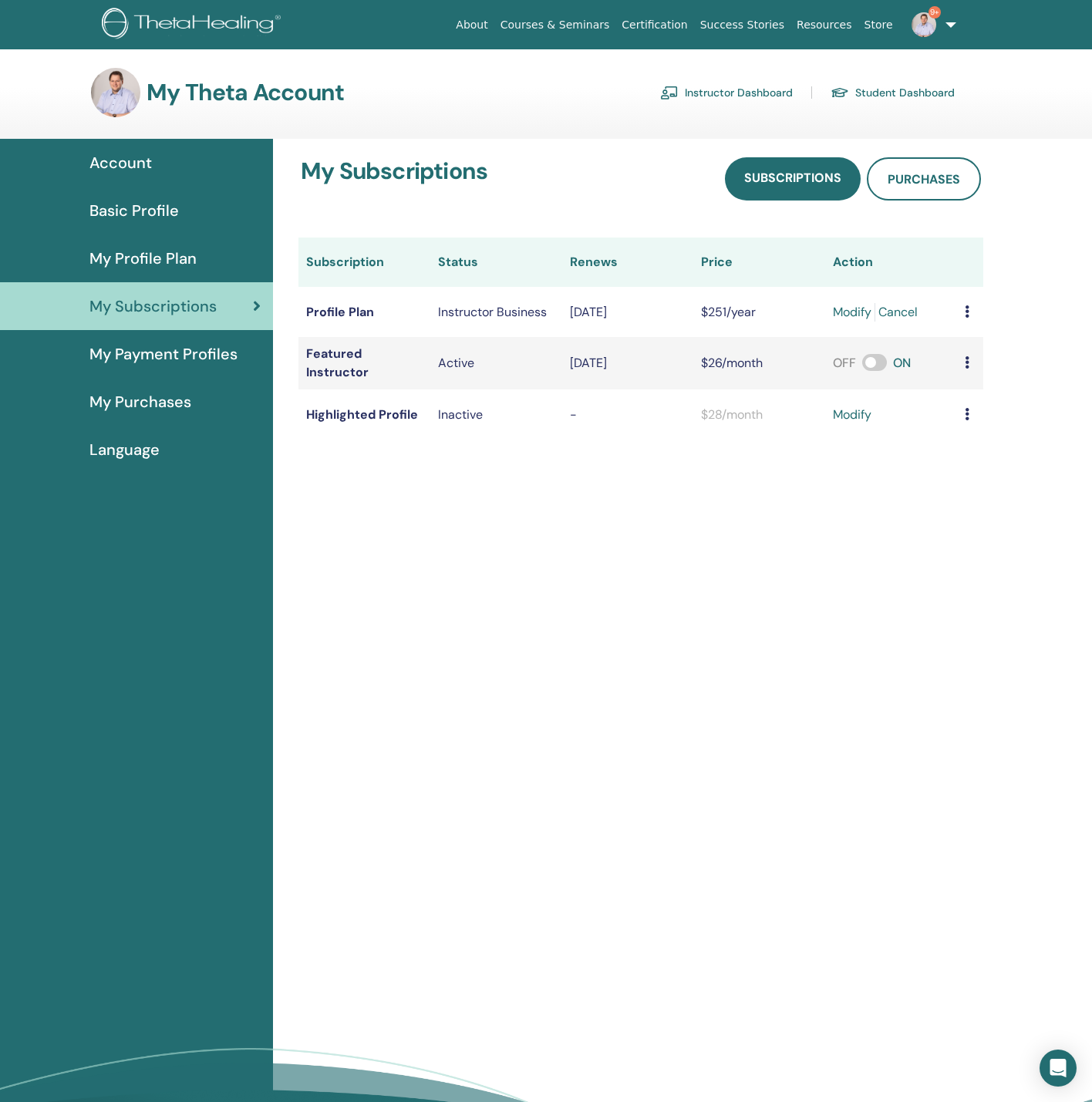
click at [162, 355] on span "My Payment Profiles" at bounding box center [163, 353] width 148 height 23
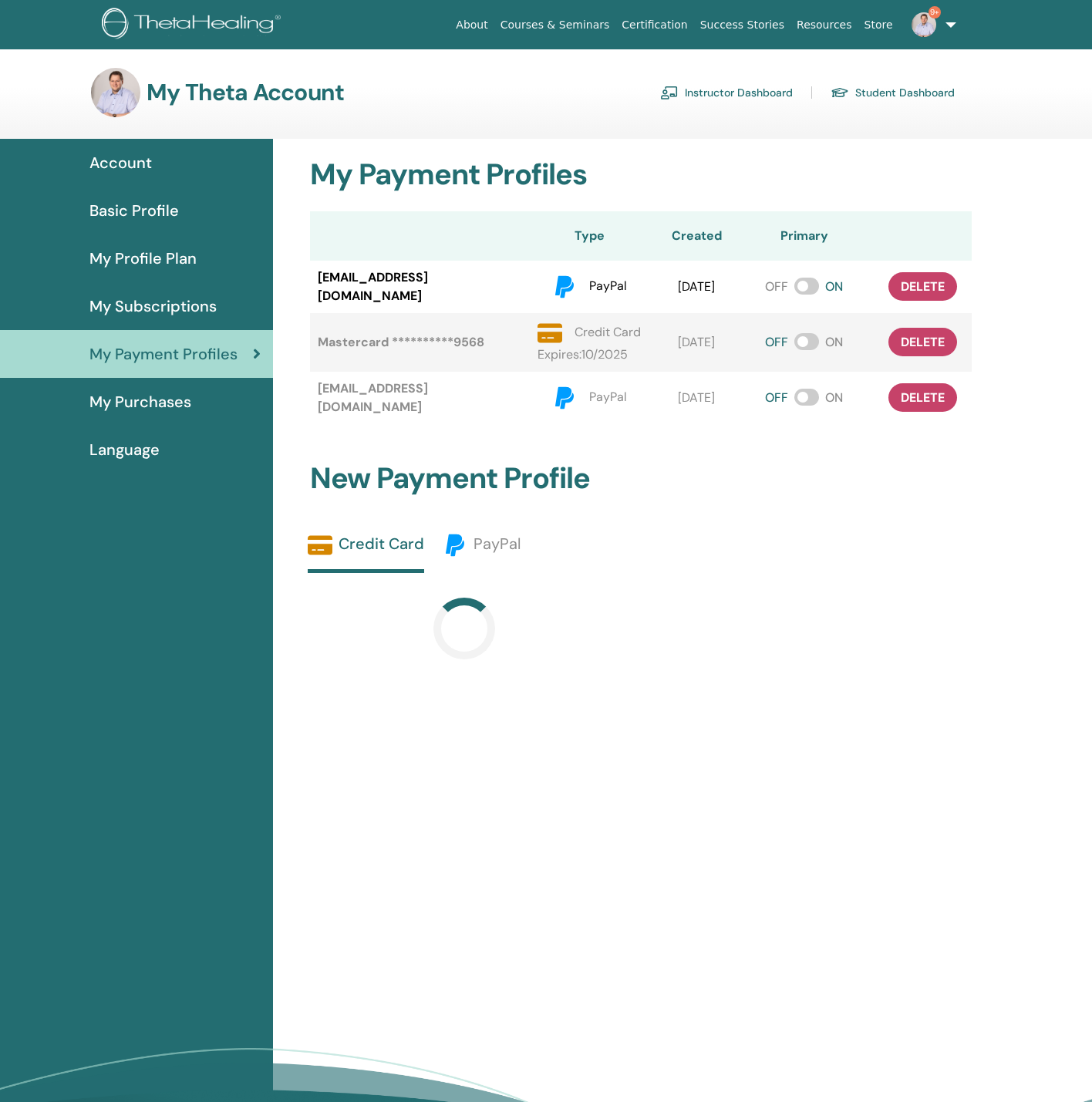
click at [139, 401] on span "My Purchases" at bounding box center [141, 401] width 102 height 23
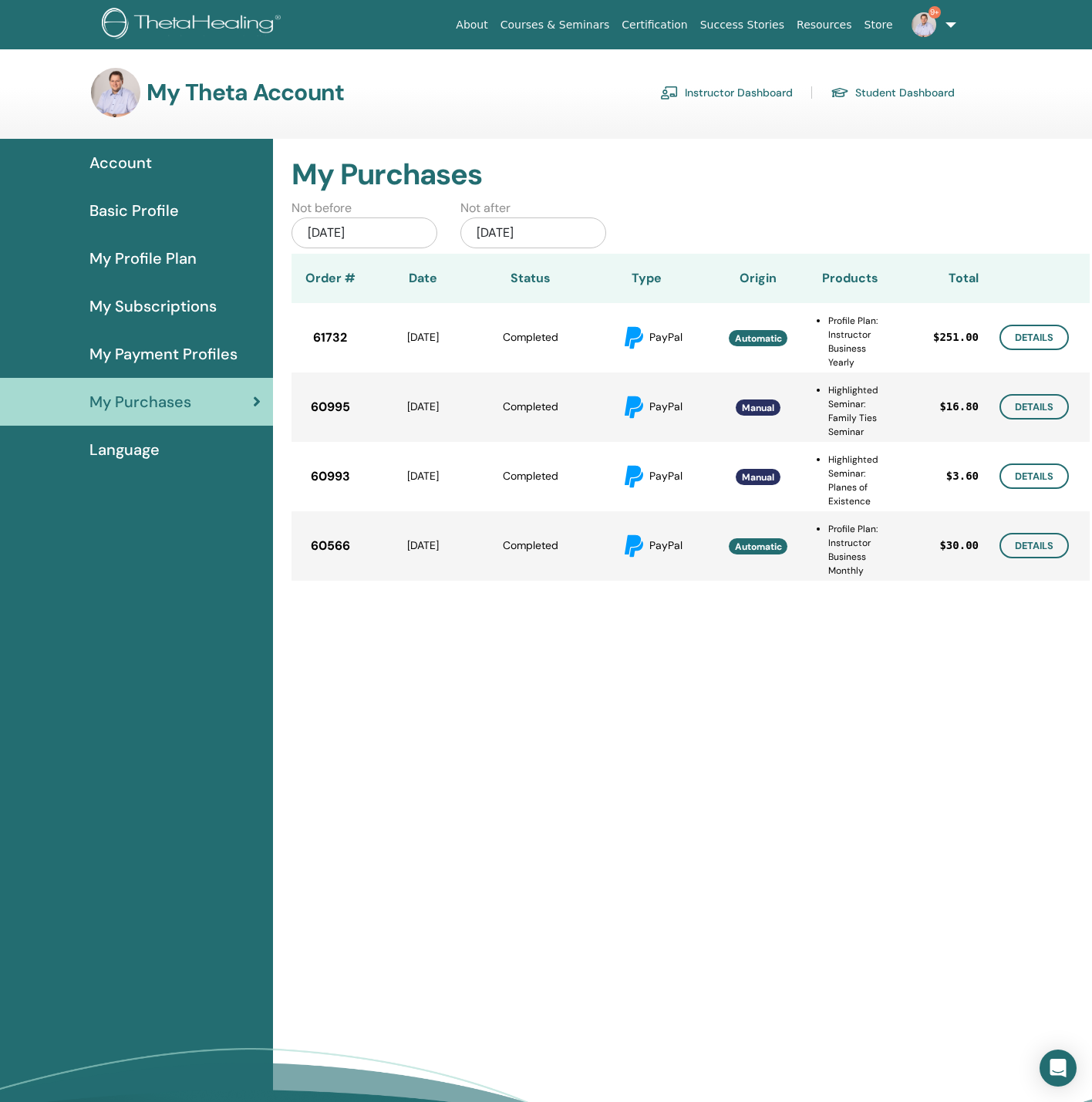
click at [176, 247] on span "My Profile Plan" at bounding box center [143, 258] width 107 height 23
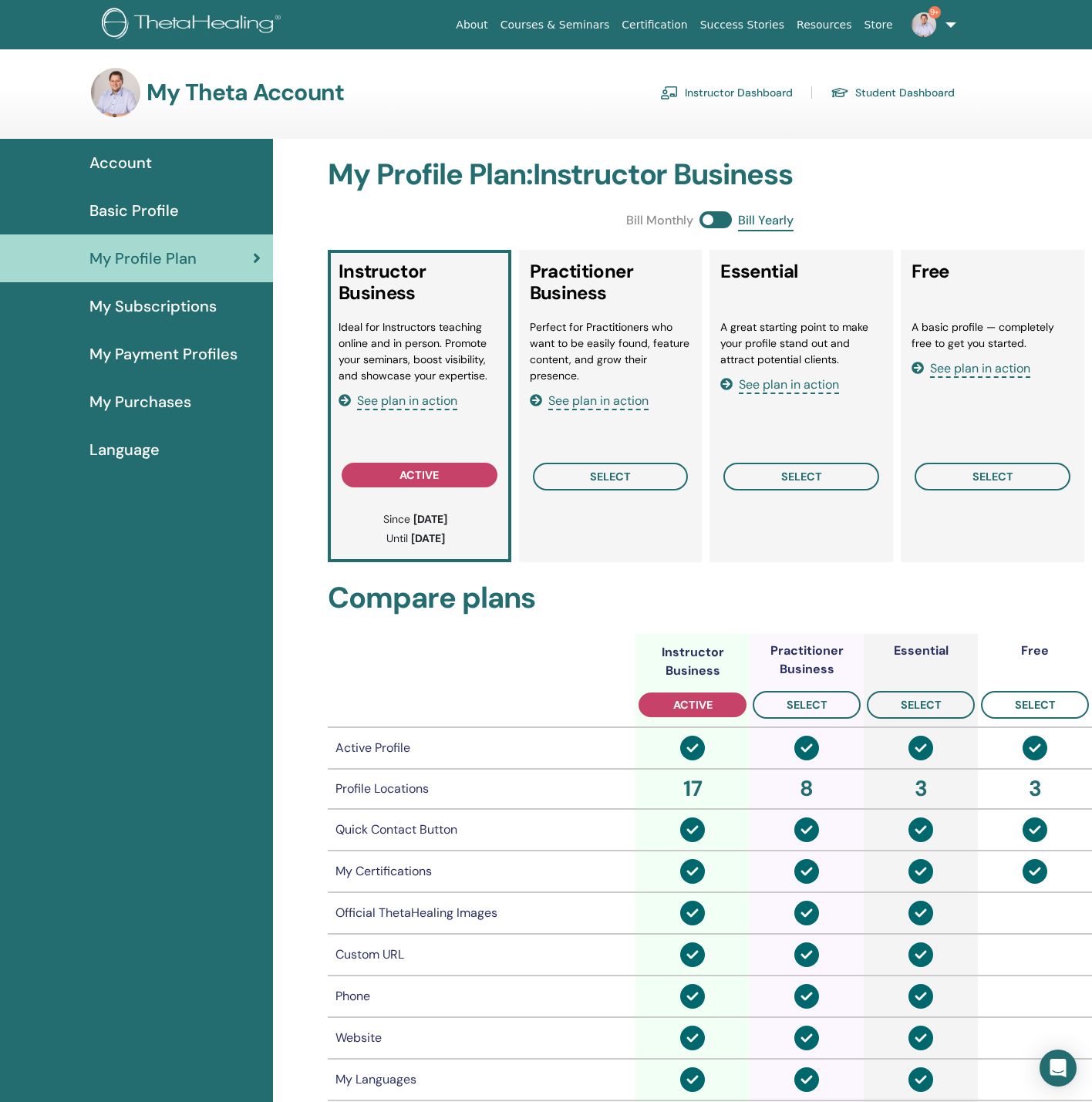
click at [702, 93] on link "Instructor Dashboard" at bounding box center [727, 92] width 133 height 24
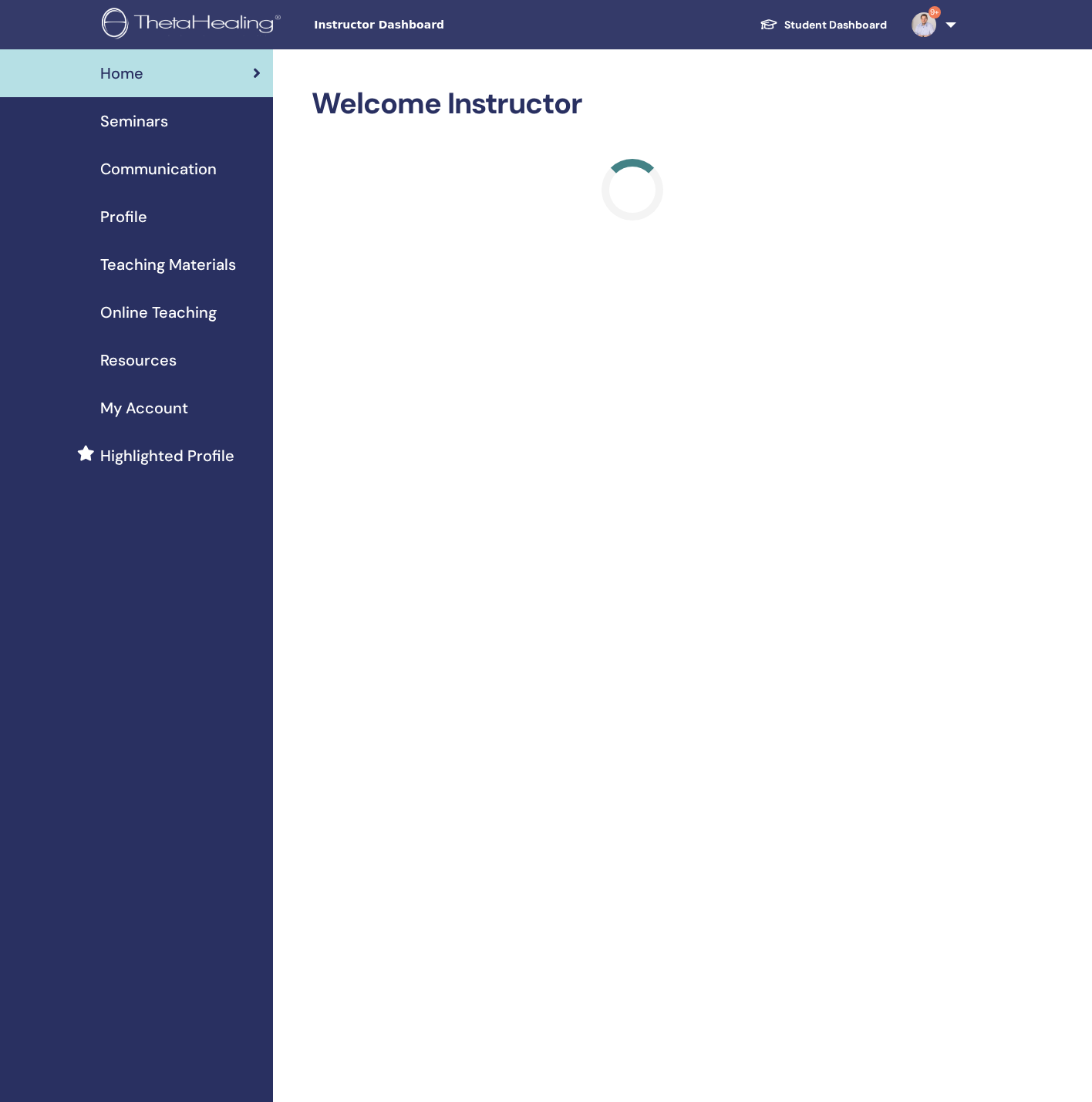
click at [135, 124] on span "Seminars" at bounding box center [134, 120] width 68 height 23
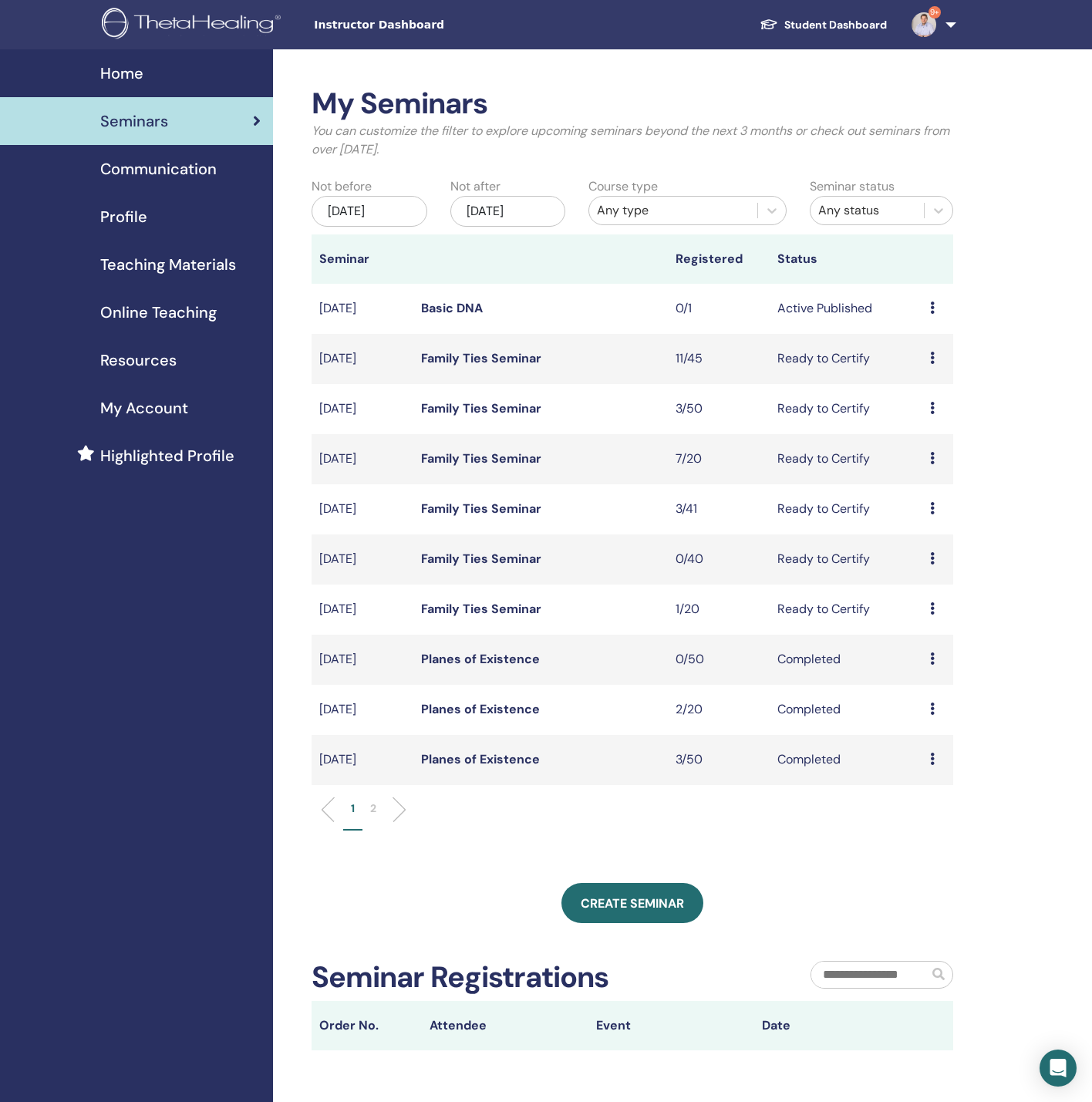
click at [454, 301] on link "Basic DNA" at bounding box center [452, 308] width 62 height 16
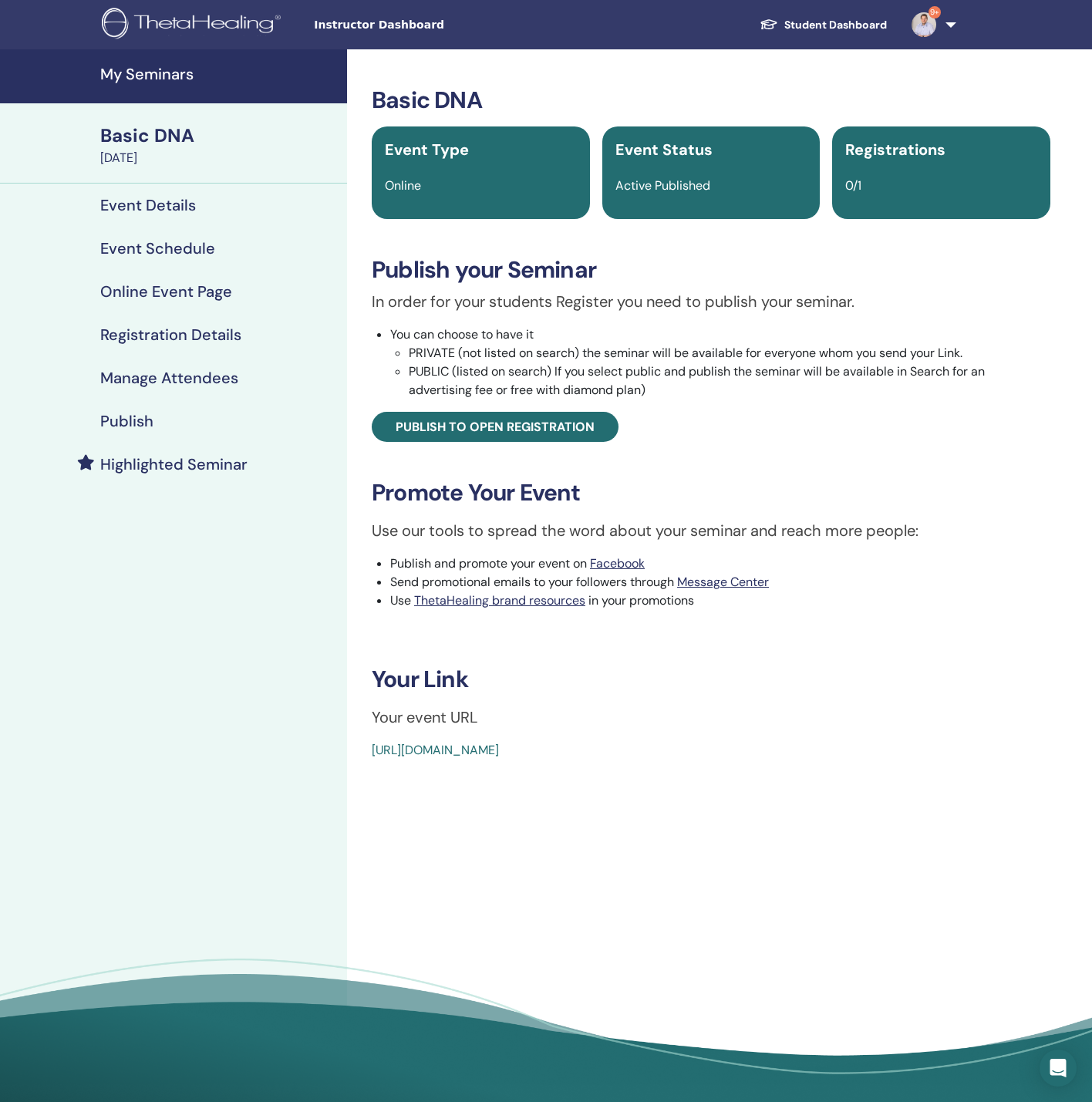
click at [144, 421] on h4 "Publish" at bounding box center [127, 421] width 53 height 19
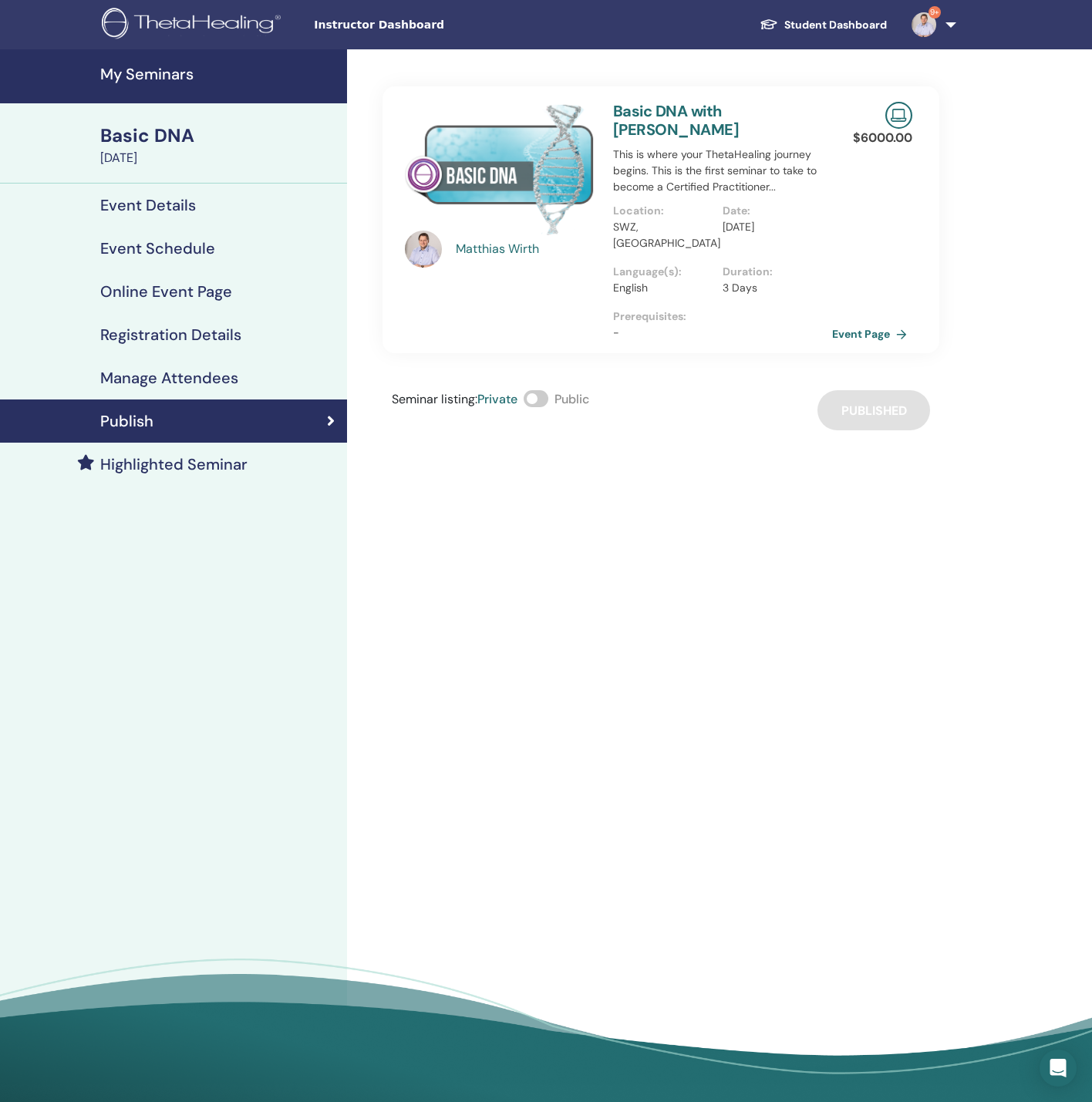
click at [546, 390] on span at bounding box center [536, 399] width 24 height 17
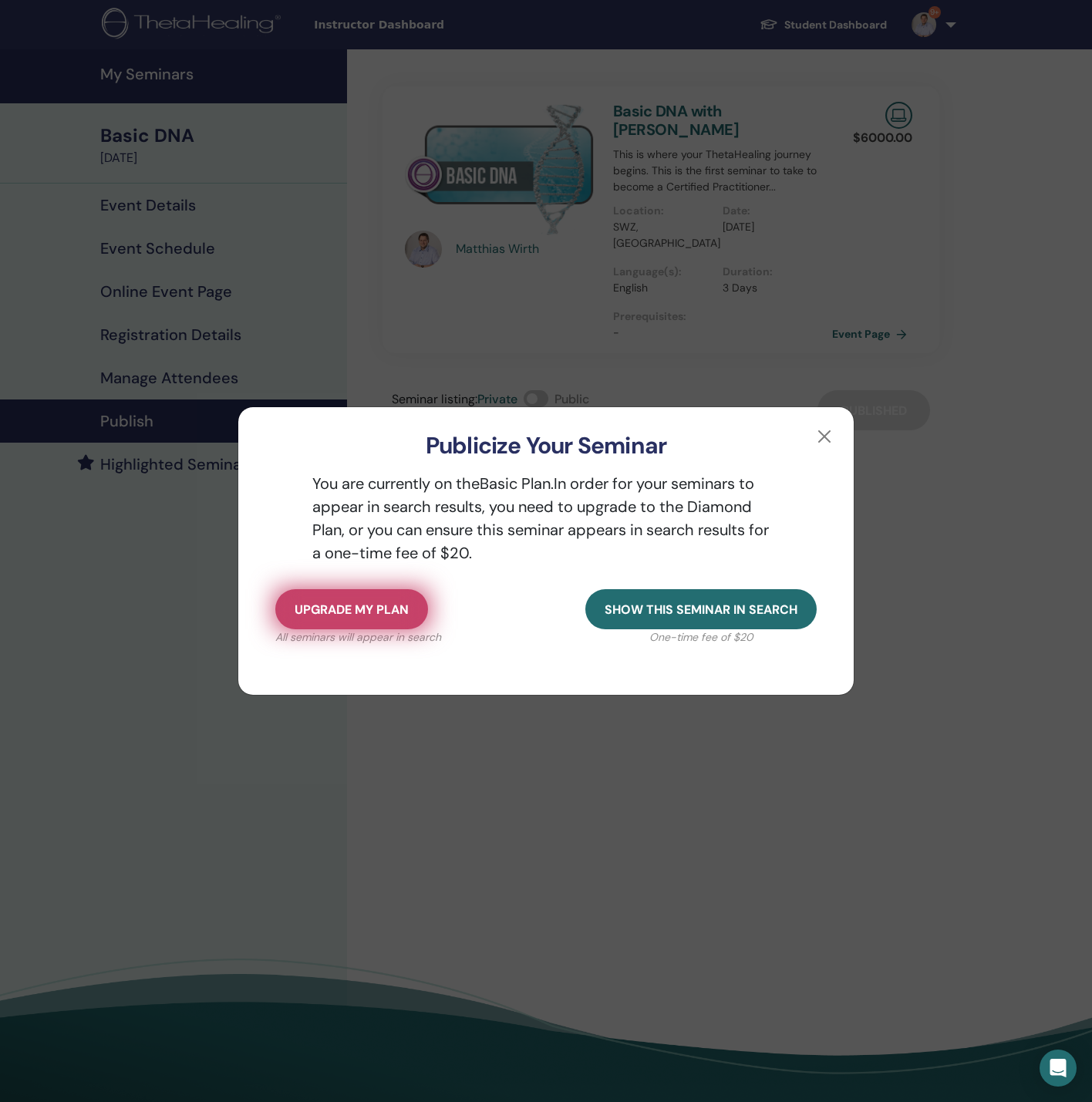
click at [362, 615] on span "Upgrade my plan" at bounding box center [351, 610] width 114 height 16
